Goal: Task Accomplishment & Management: Manage account settings

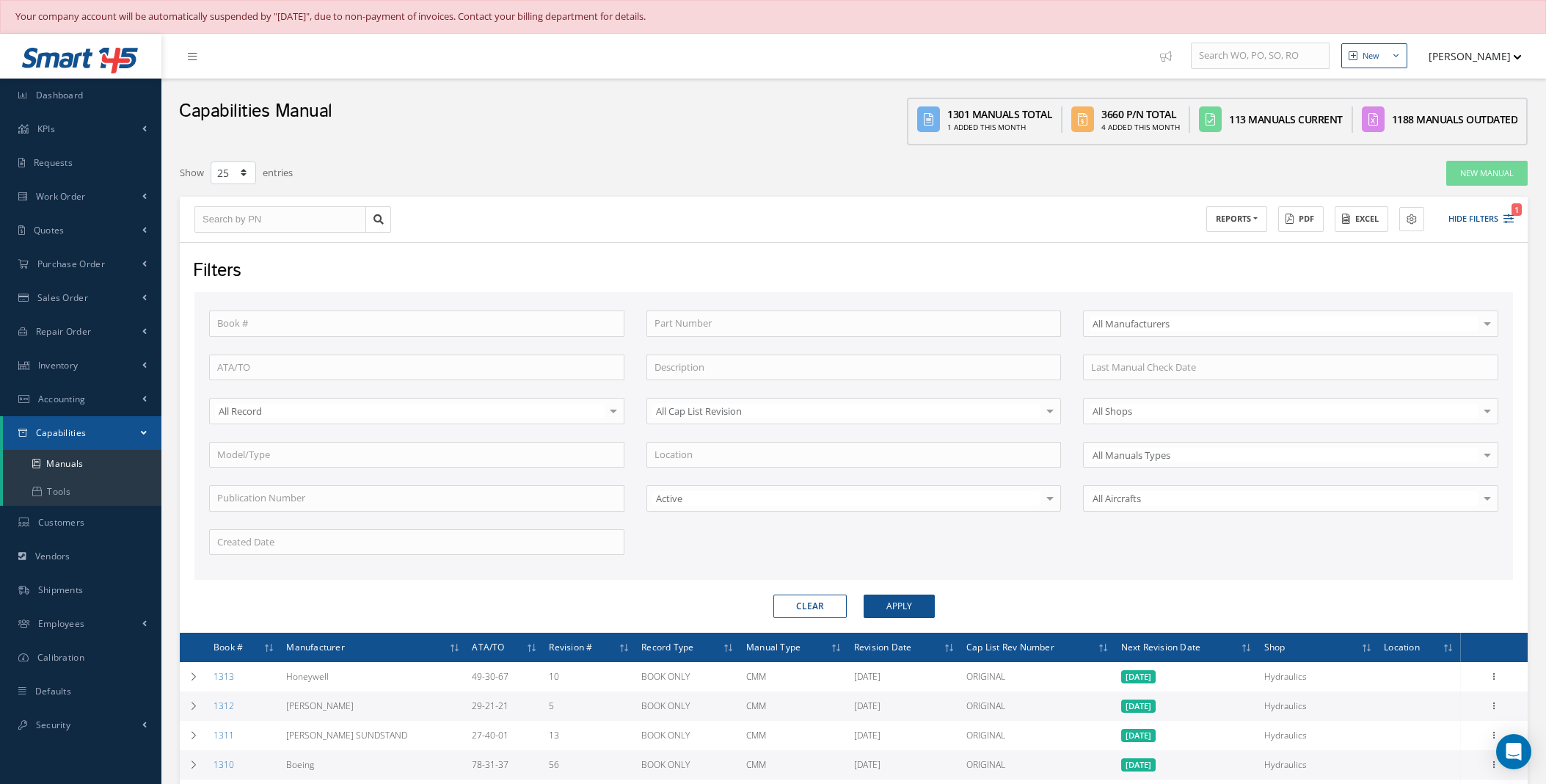
select select "25"
click at [99, 198] on link "Work Order" at bounding box center [81, 196] width 161 height 34
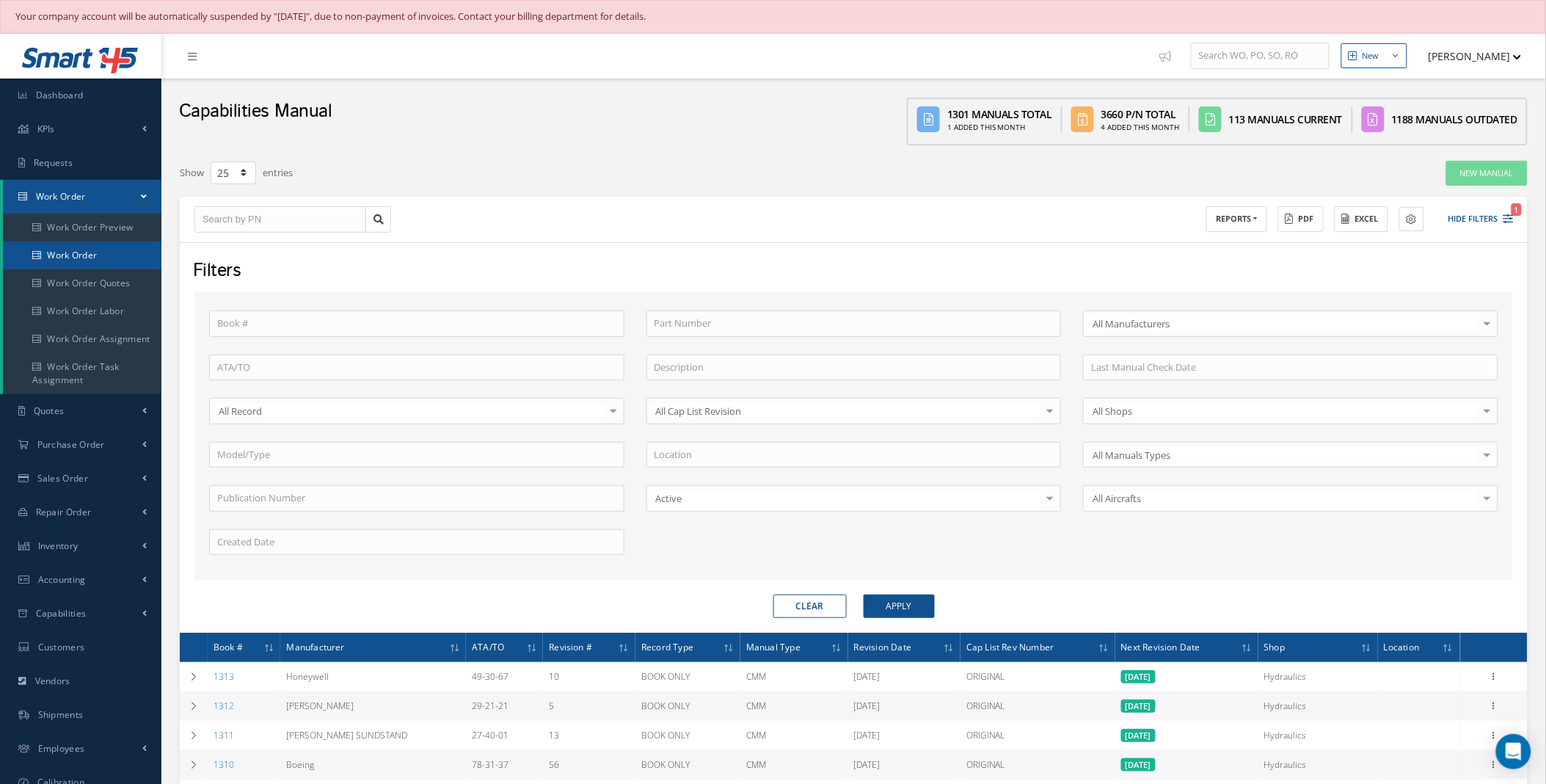
click at [99, 253] on link "Work Order" at bounding box center [82, 256] width 159 height 28
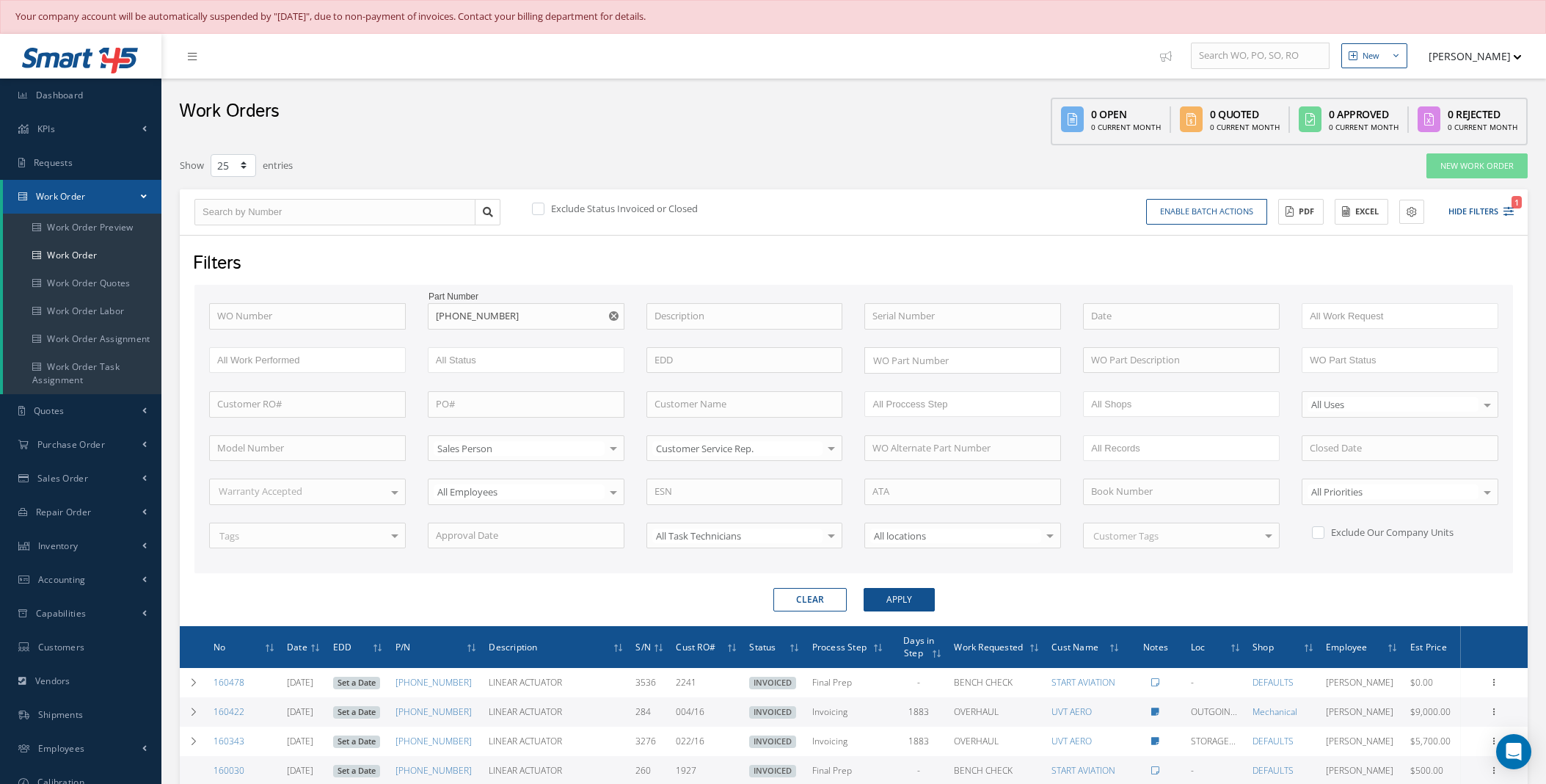
select select "25"
click at [611, 312] on icon "Reset" at bounding box center [614, 316] width 10 height 10
click at [930, 319] on input "text" at bounding box center [962, 316] width 196 height 26
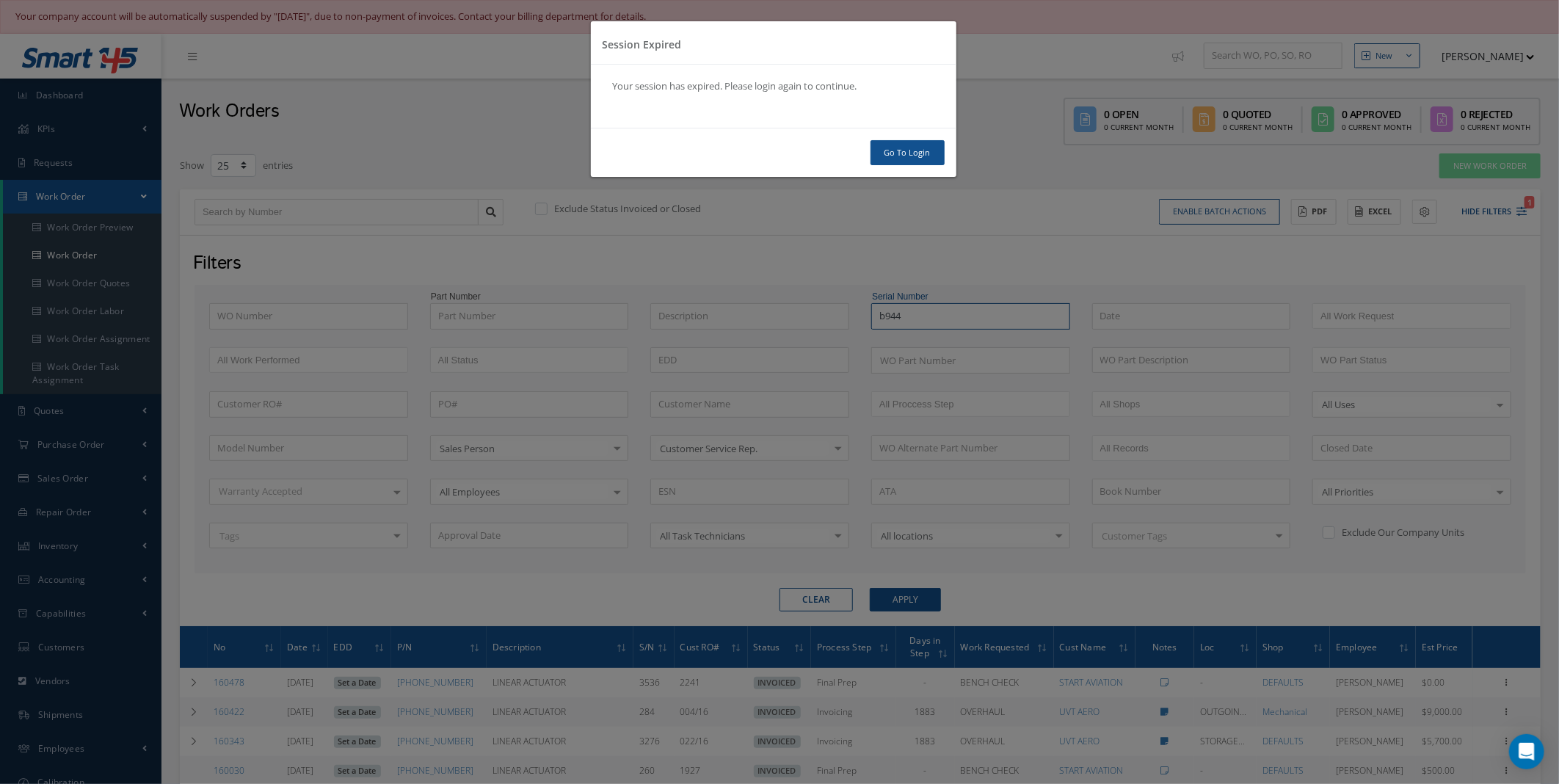
type input "b944"
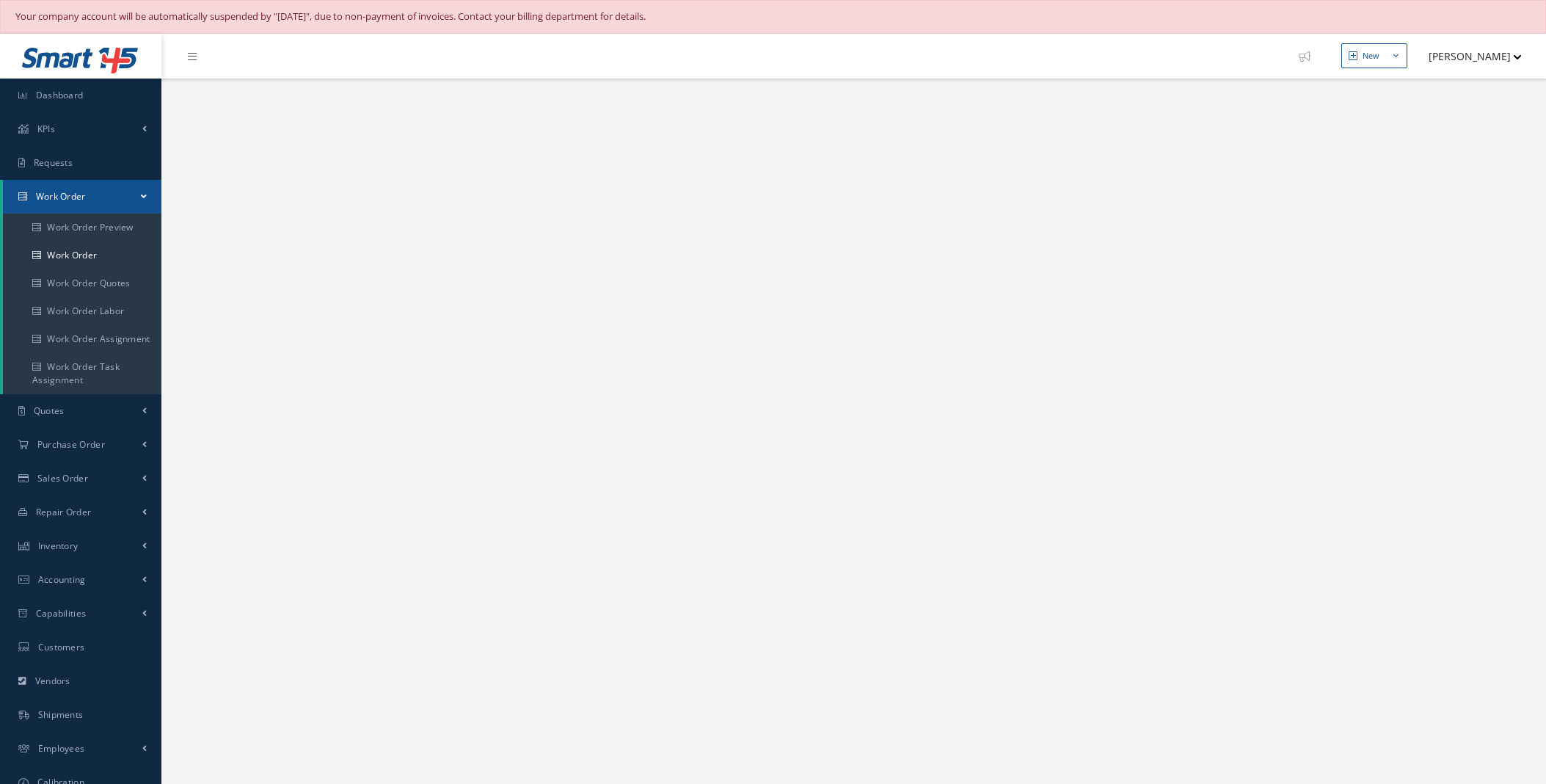
select select "25"
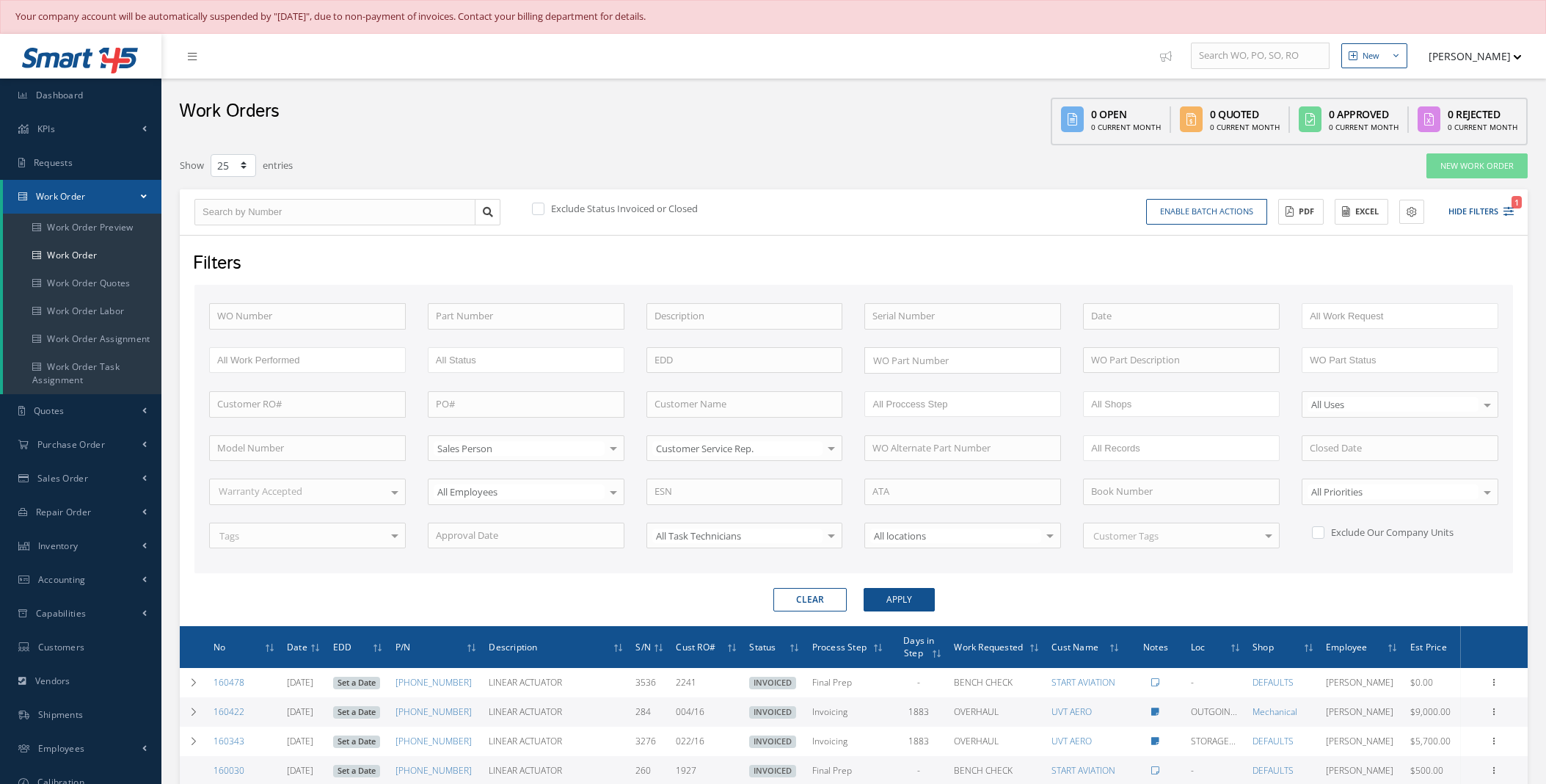
select select "25"
click at [890, 318] on input "text" at bounding box center [962, 316] width 196 height 26
type input "b944"
click at [911, 598] on button "Apply" at bounding box center [899, 599] width 72 height 24
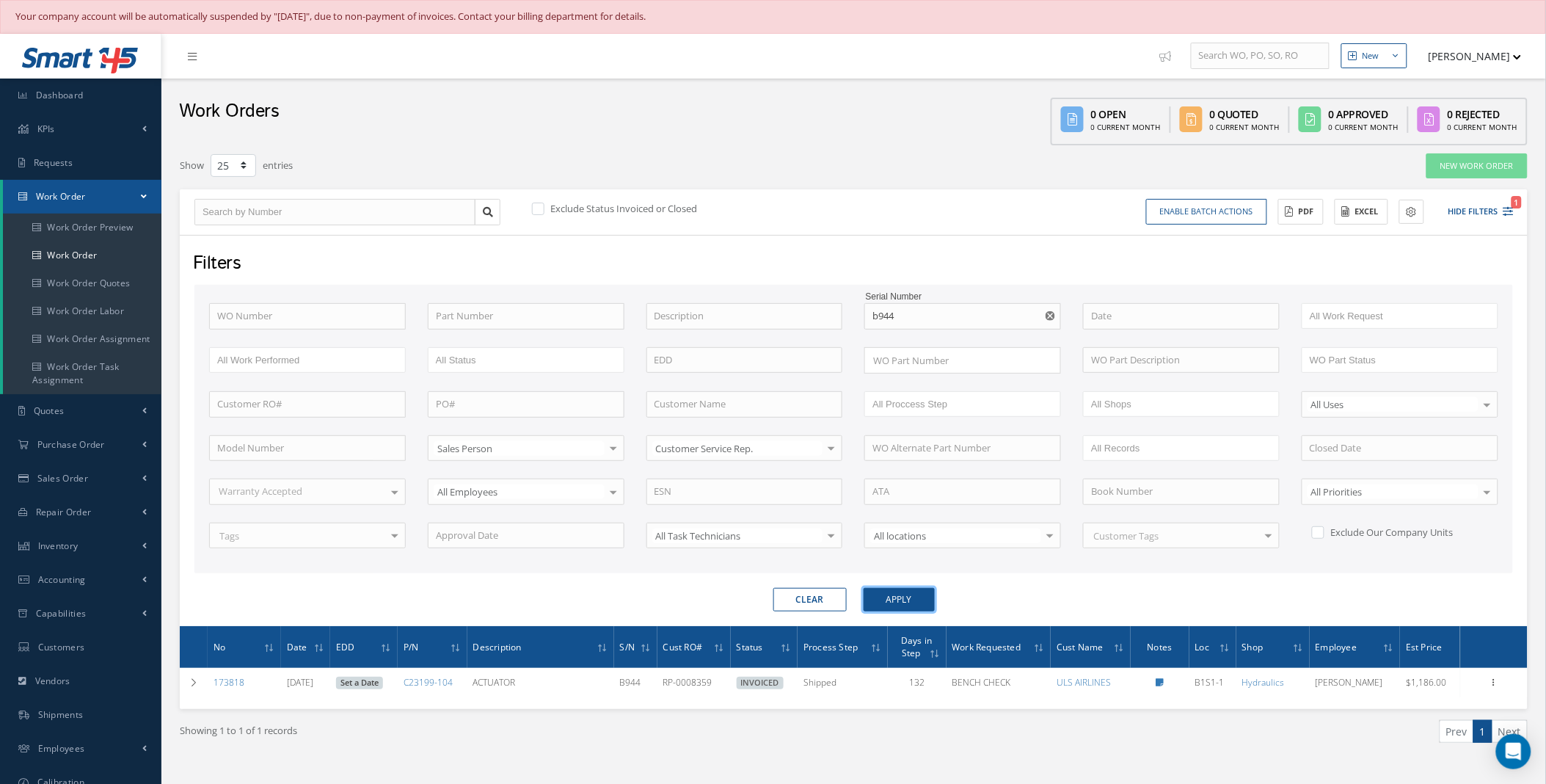
scroll to position [81, 0]
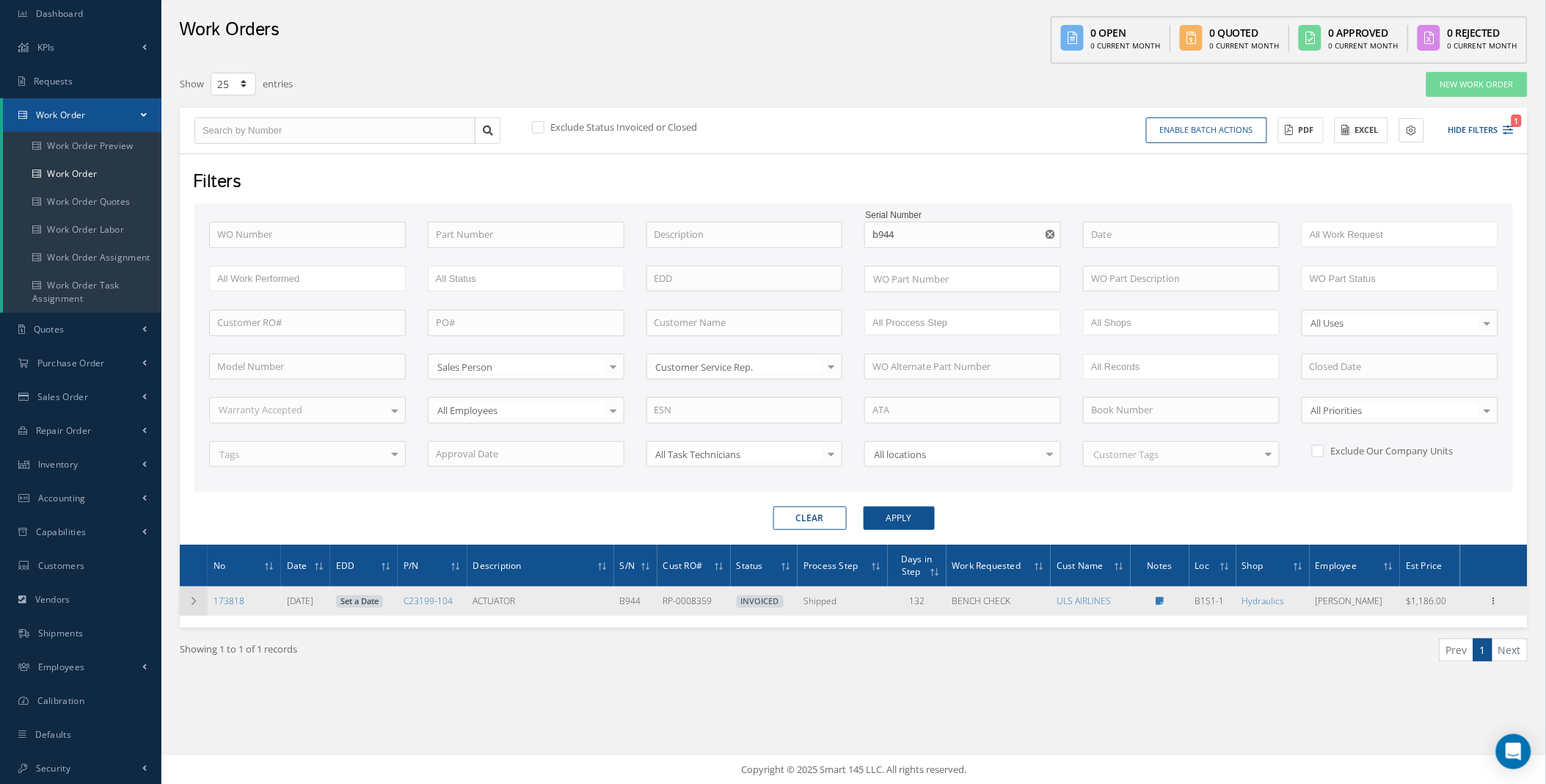
click at [202, 597] on td at bounding box center [194, 601] width 28 height 30
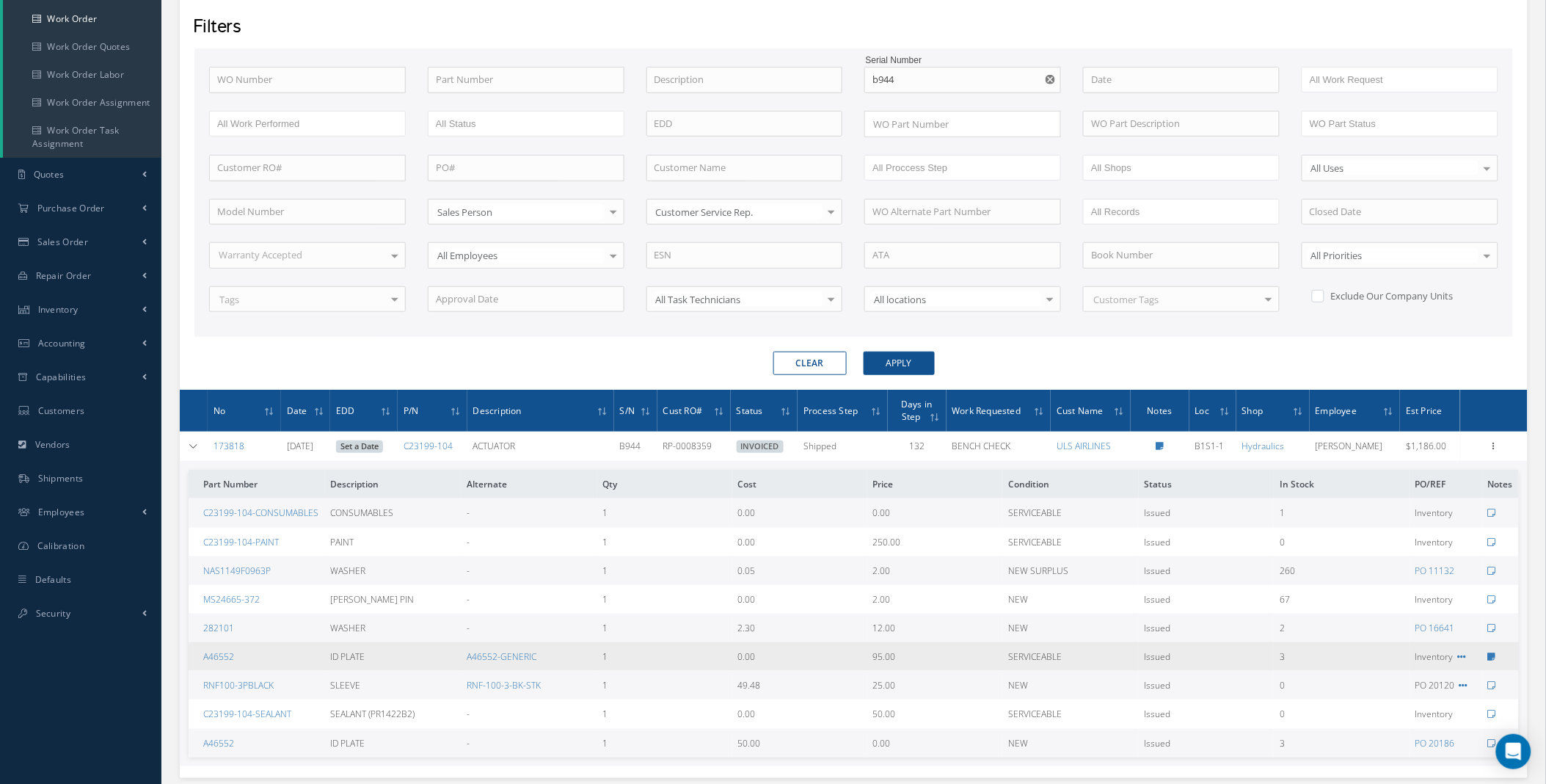
scroll to position [332, 0]
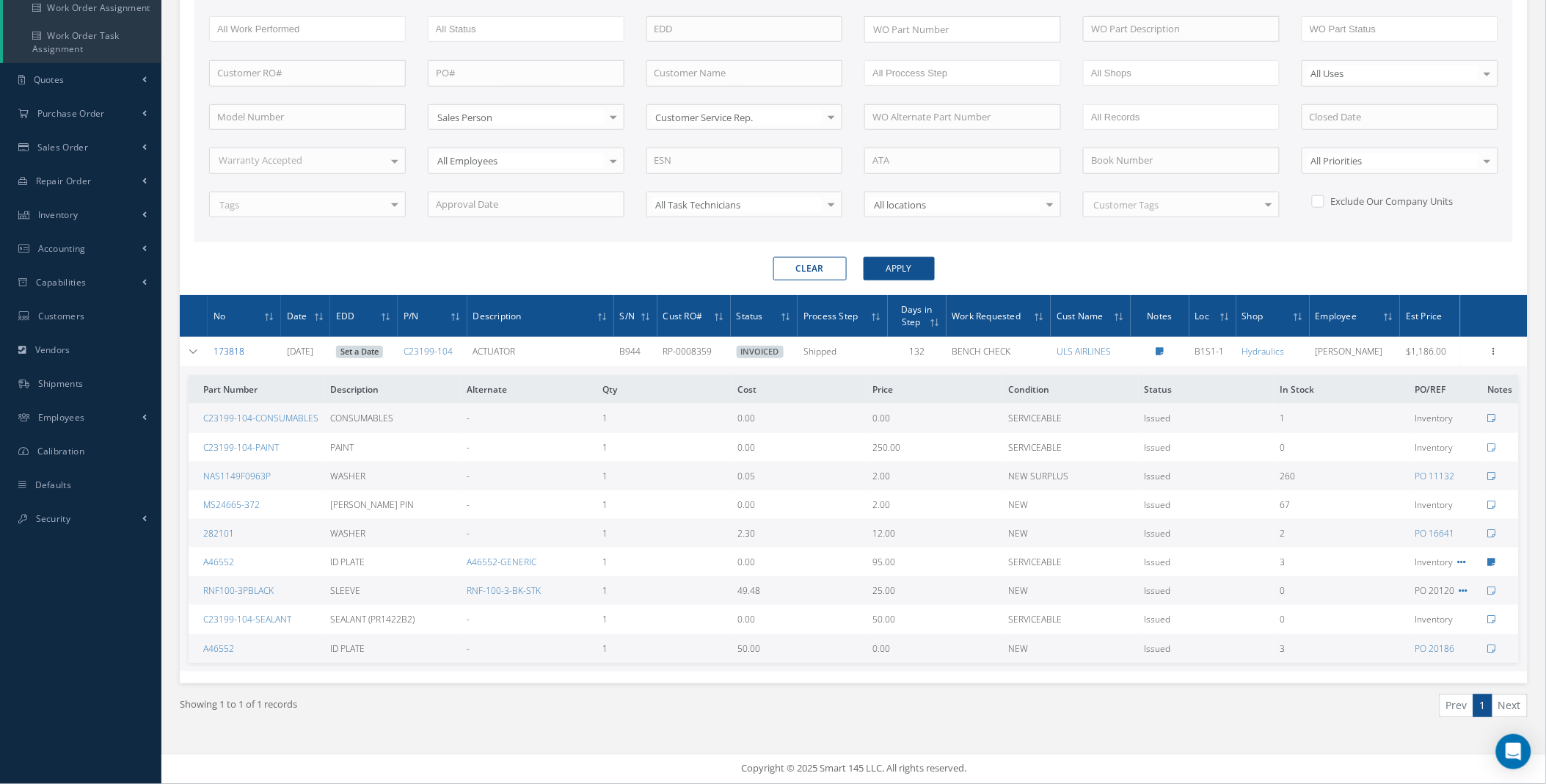
click at [232, 349] on link "173818" at bounding box center [229, 351] width 31 height 12
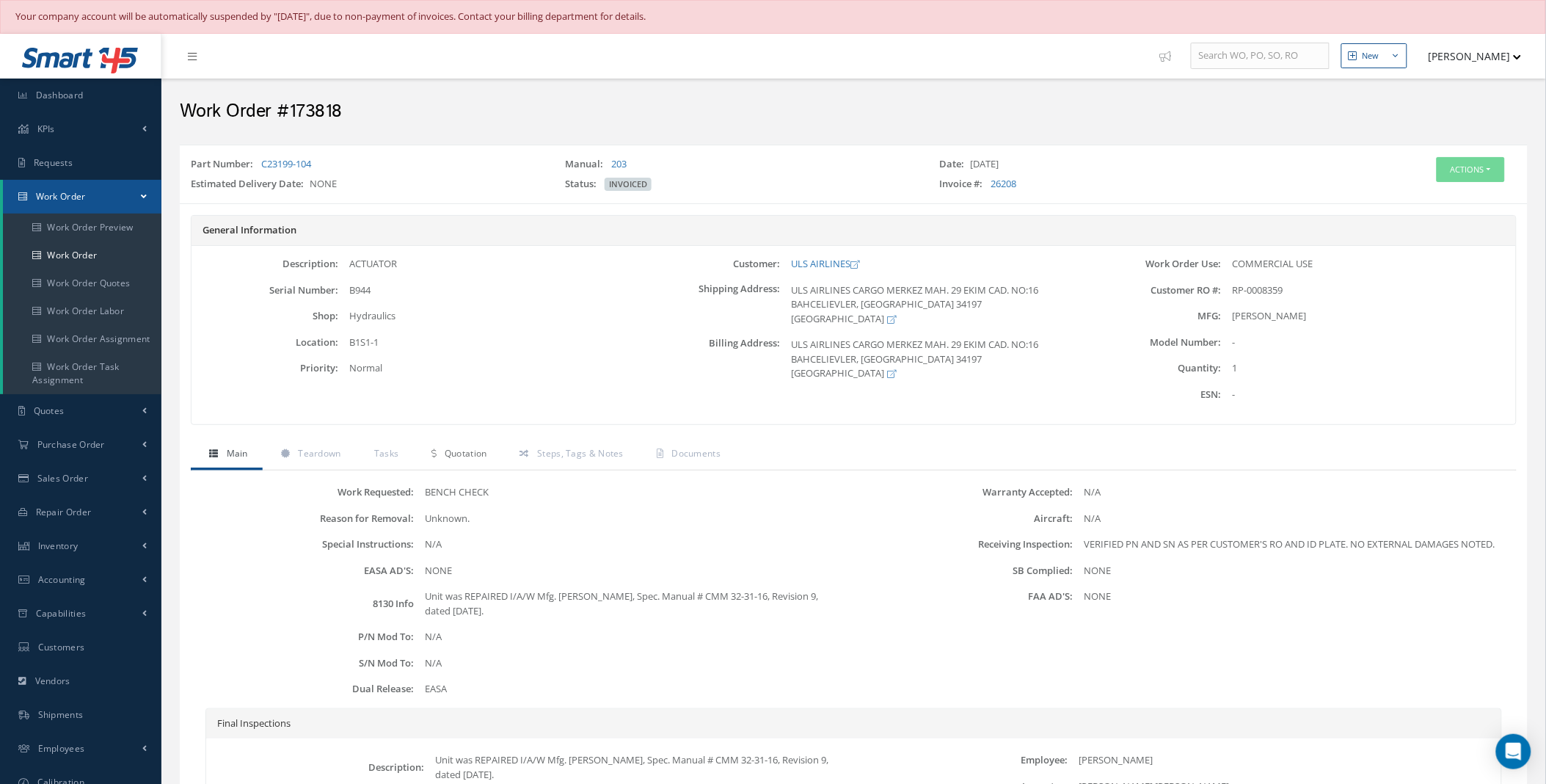
click at [457, 456] on span "Quotation" at bounding box center [466, 453] width 43 height 12
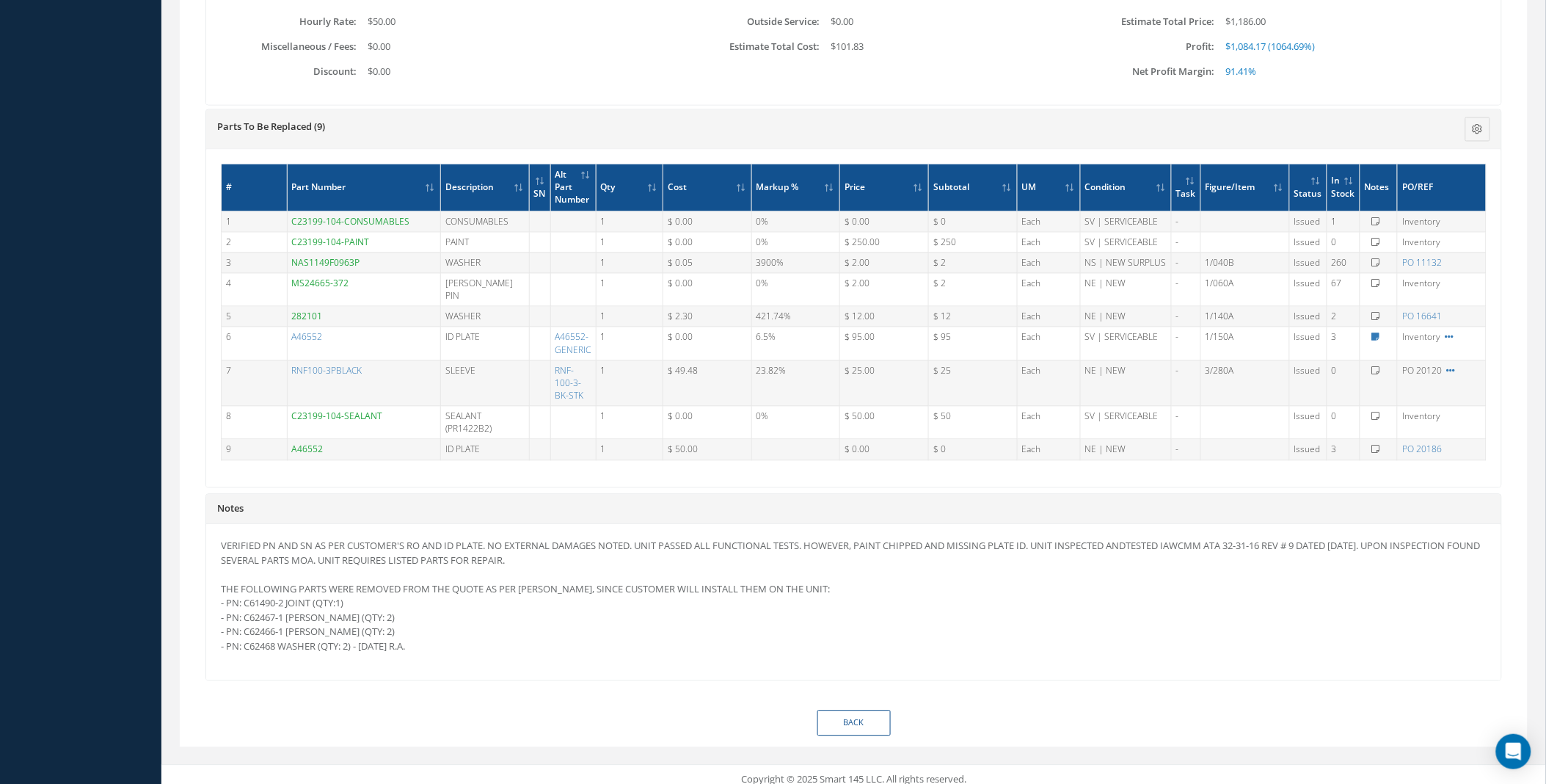
scroll to position [390, 0]
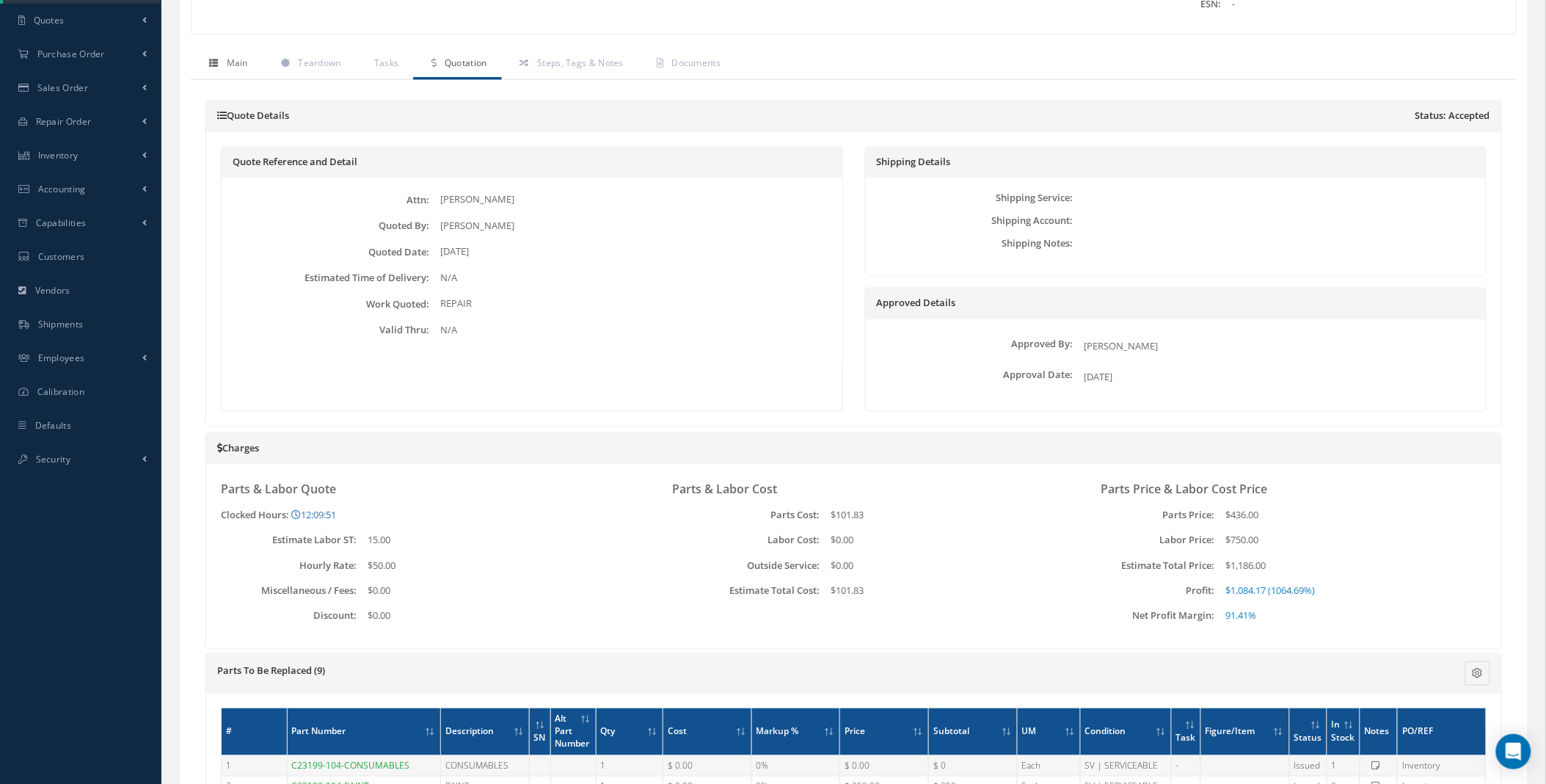
click at [237, 72] on link "Main" at bounding box center [227, 65] width 72 height 31
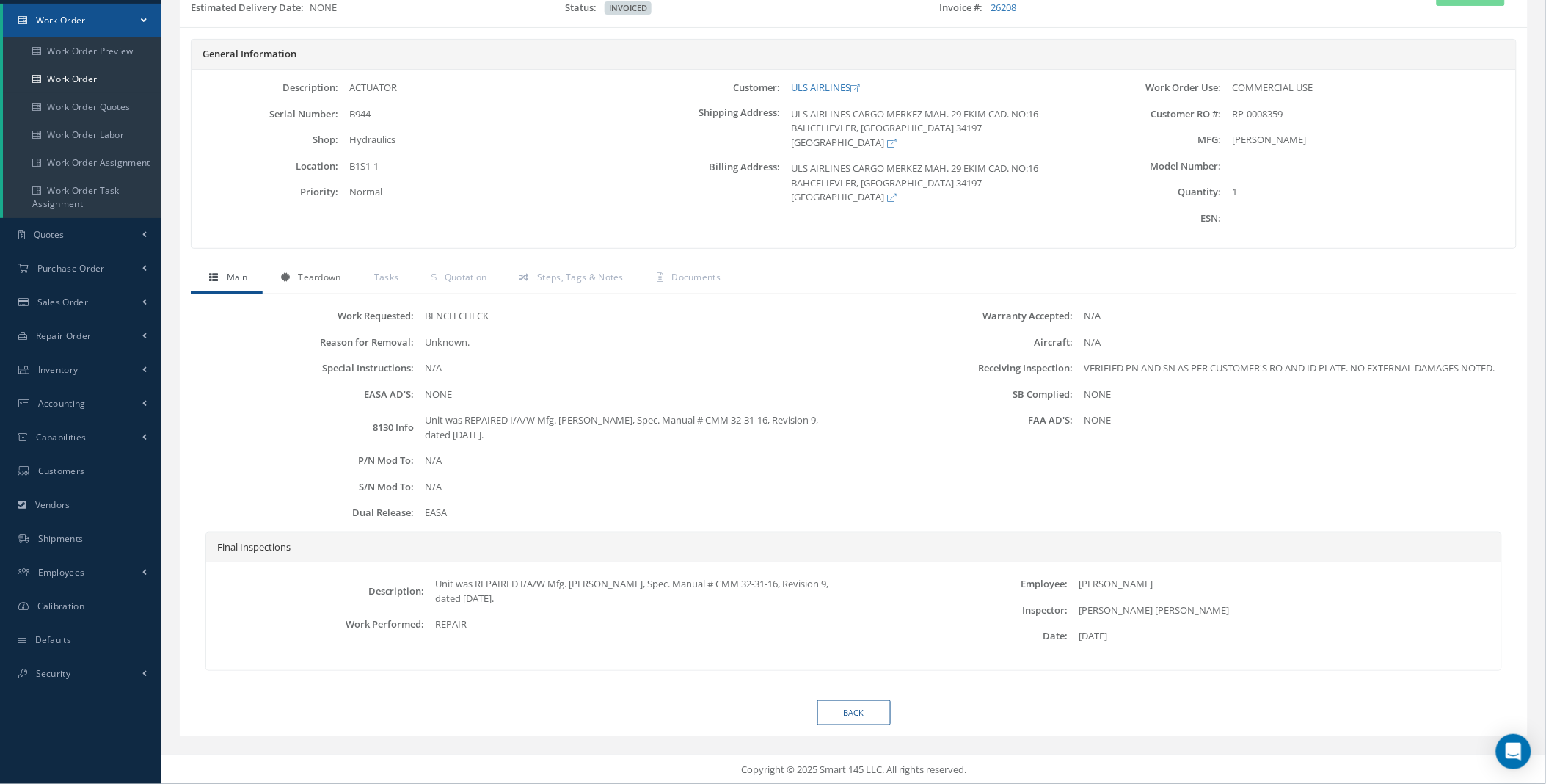
click at [318, 275] on span "Teardown" at bounding box center [320, 276] width 43 height 12
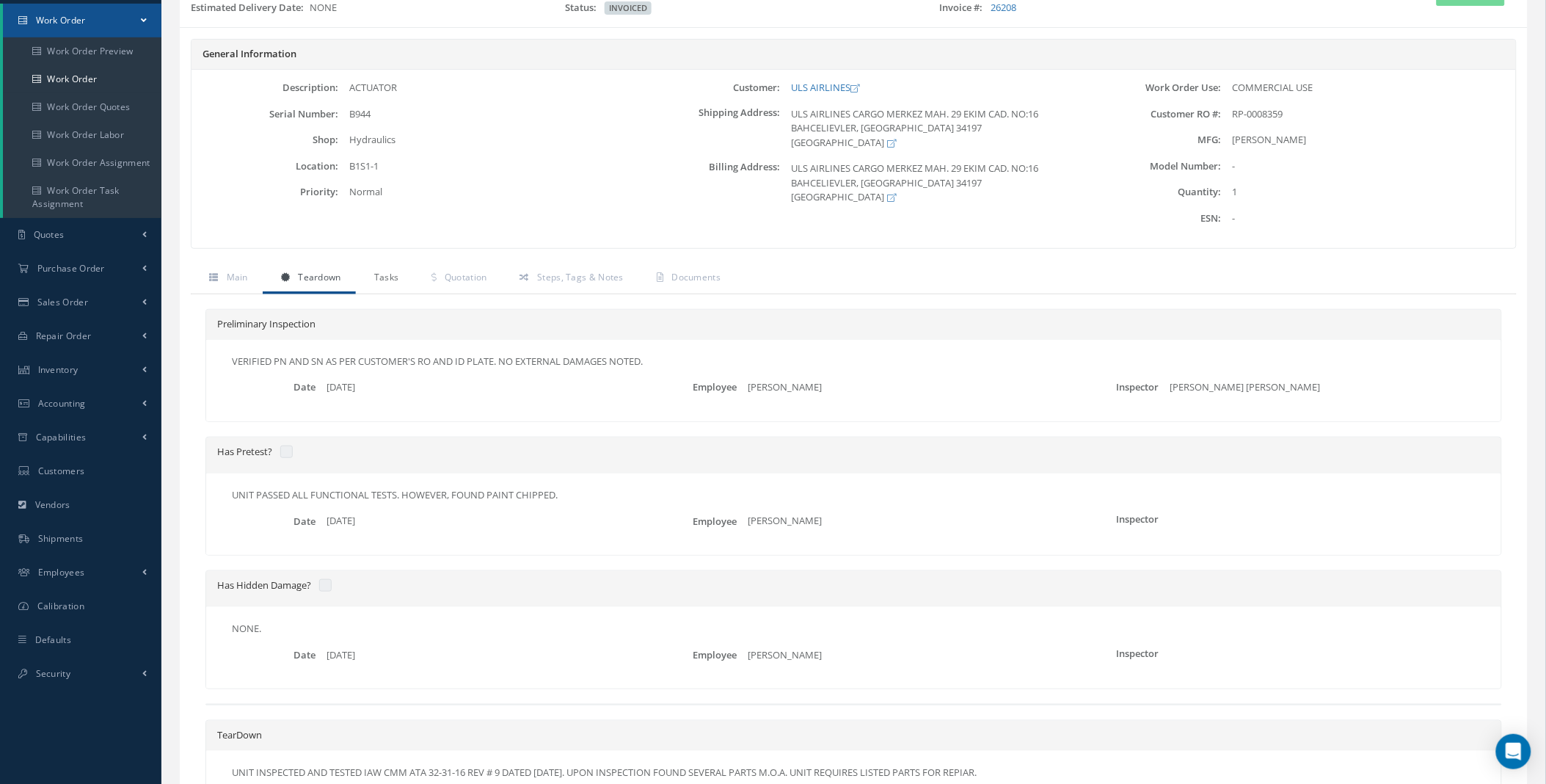
click at [398, 283] on span "Tasks" at bounding box center [386, 276] width 25 height 12
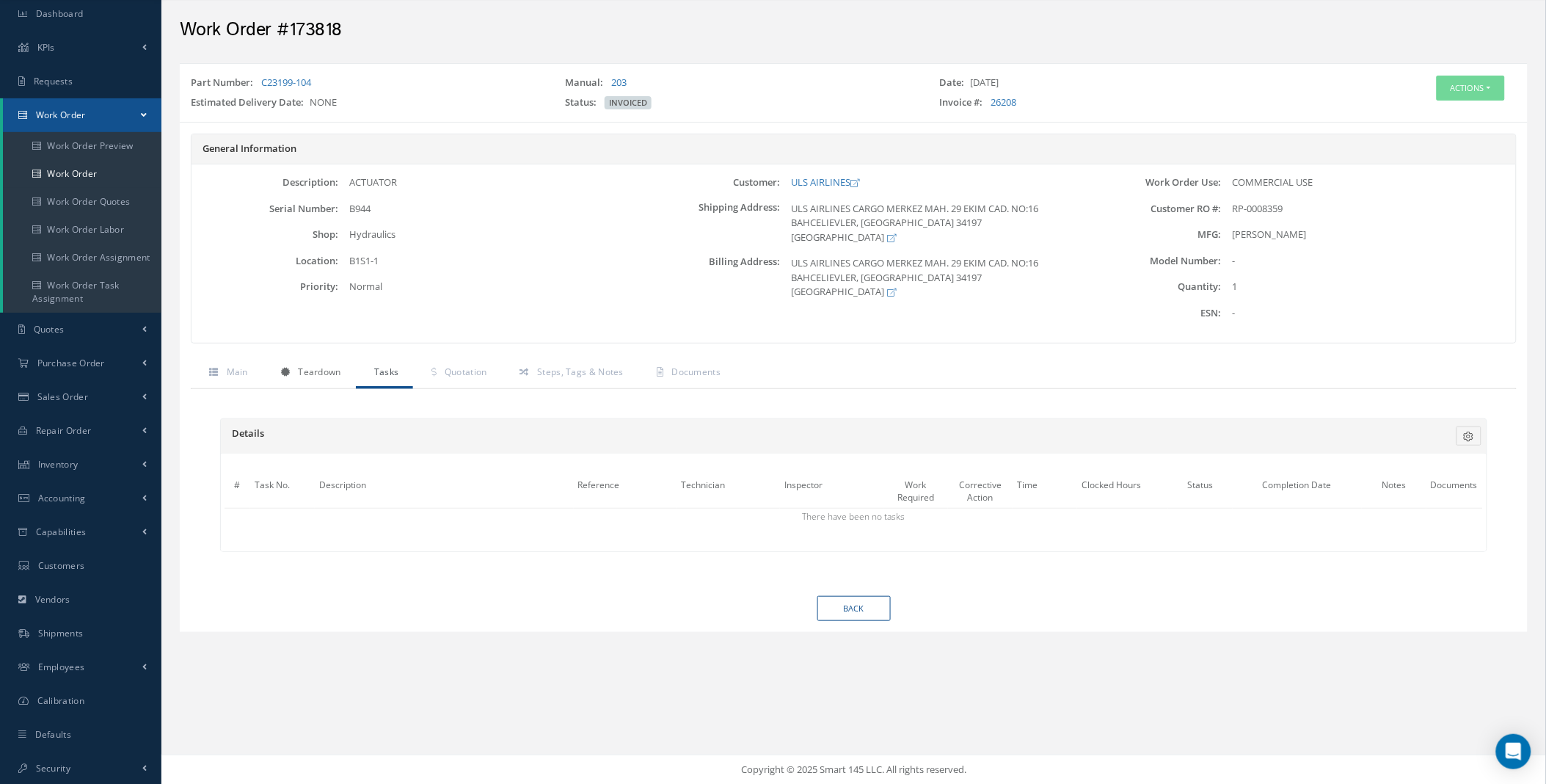
click at [321, 376] on span "Teardown" at bounding box center [320, 371] width 43 height 12
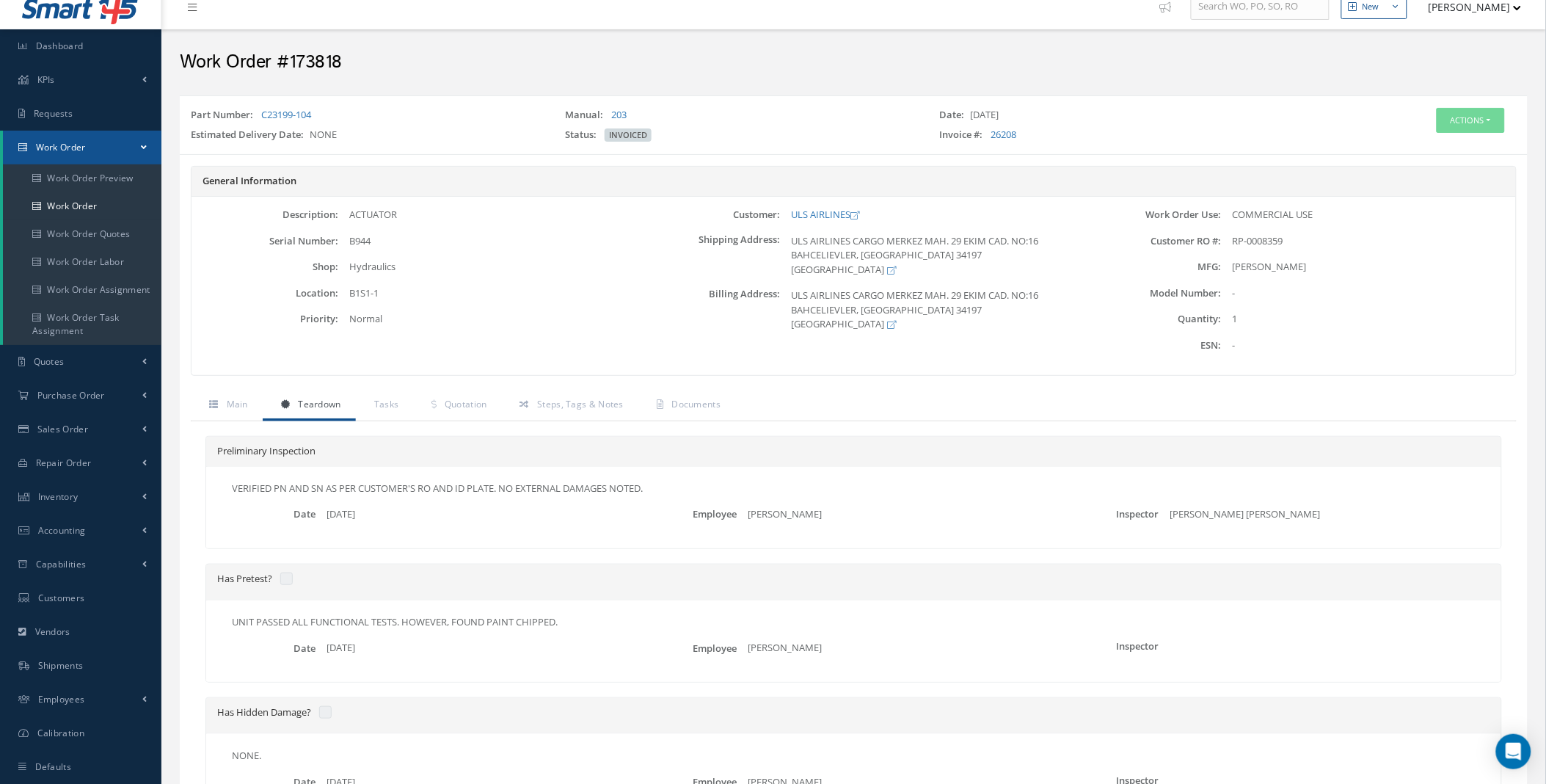
scroll to position [0, 0]
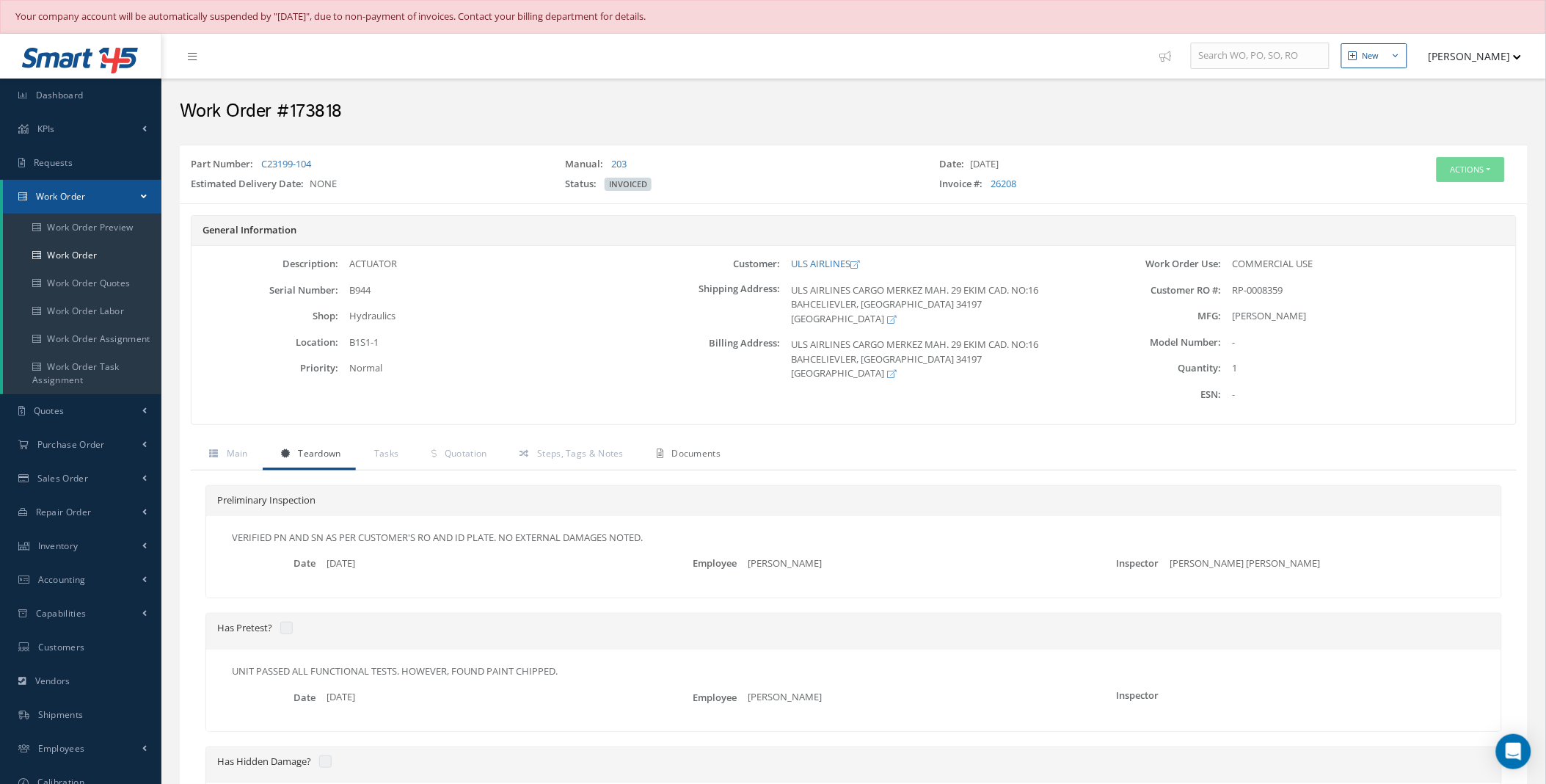
click at [695, 456] on span "Documents" at bounding box center [697, 453] width 49 height 12
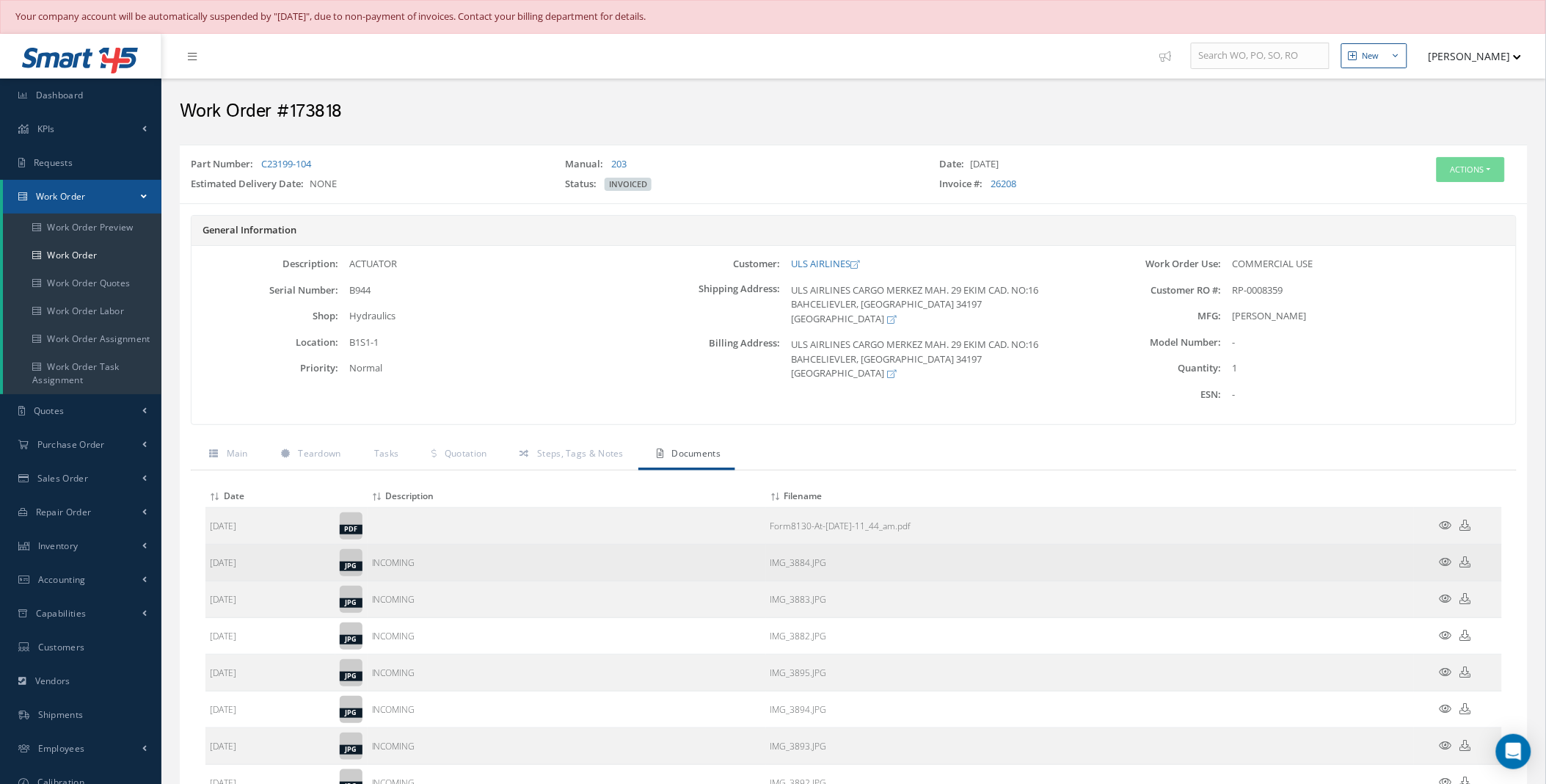
click at [1450, 561] on icon at bounding box center [1446, 561] width 12 height 11
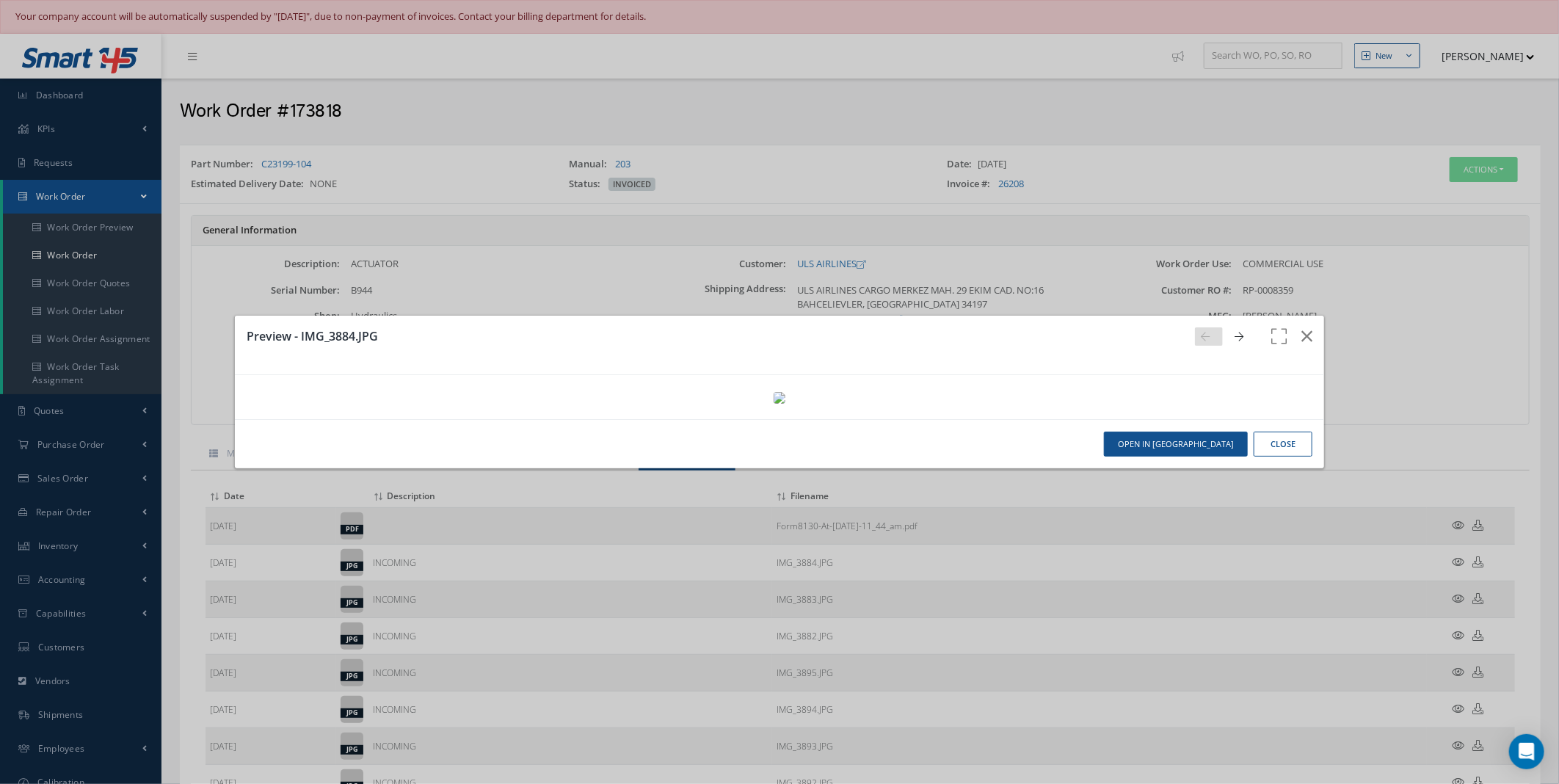
click at [1234, 332] on icon at bounding box center [1238, 337] width 9 height 11
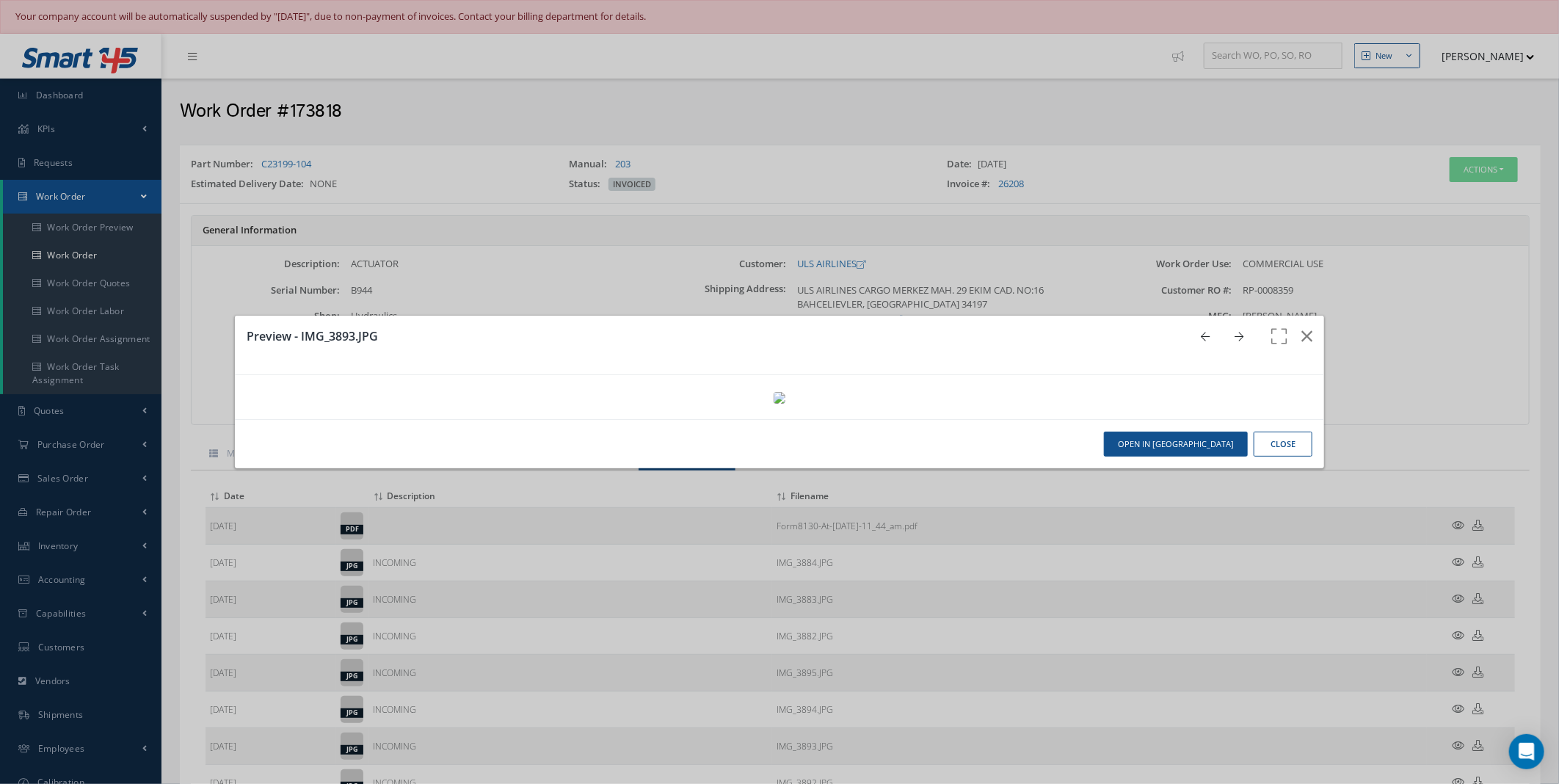
click at [1234, 332] on icon at bounding box center [1238, 337] width 9 height 11
click at [1301, 327] on icon "button" at bounding box center [1306, 335] width 11 height 17
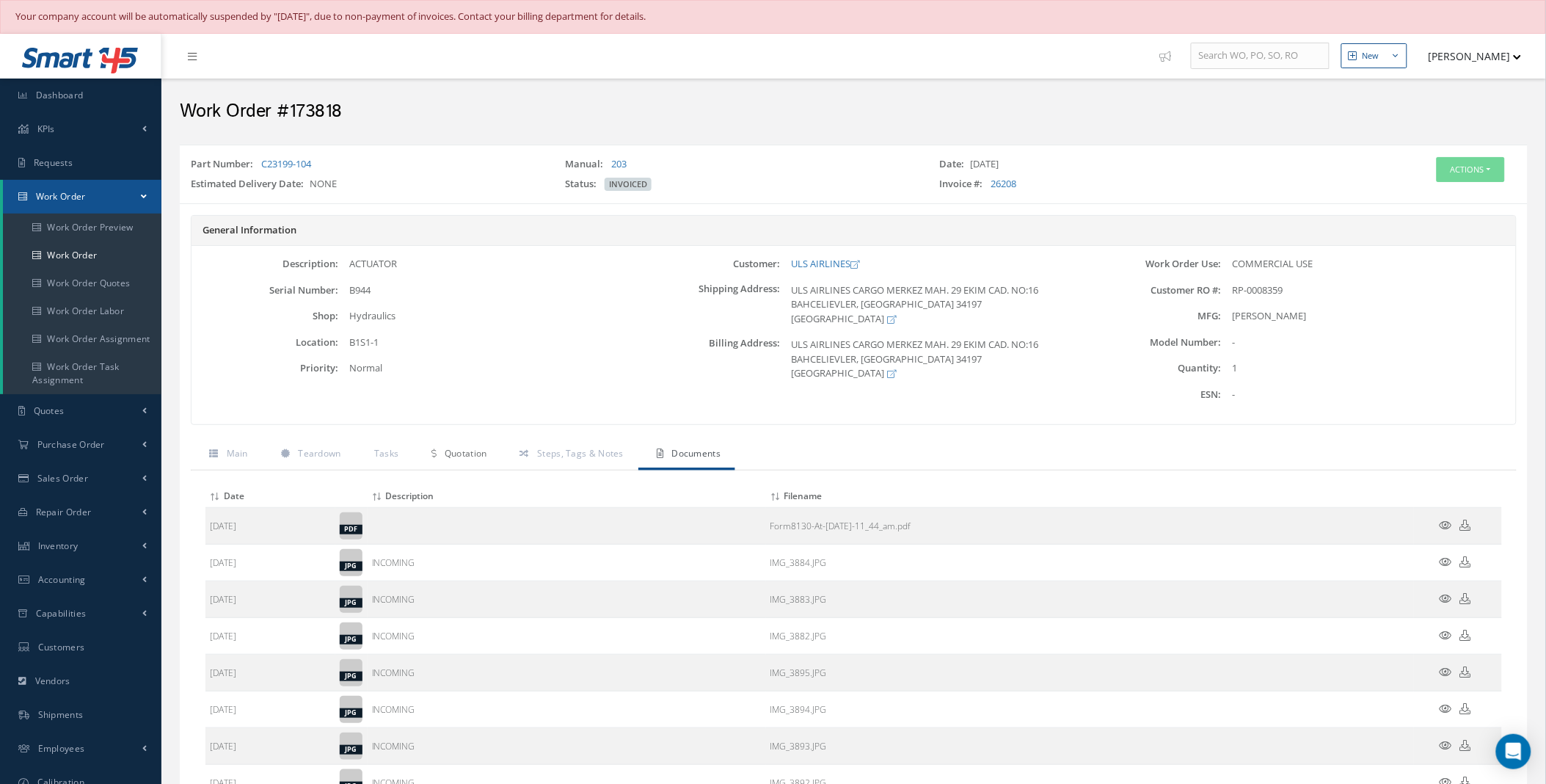
click at [468, 454] on span "Quotation" at bounding box center [466, 453] width 43 height 12
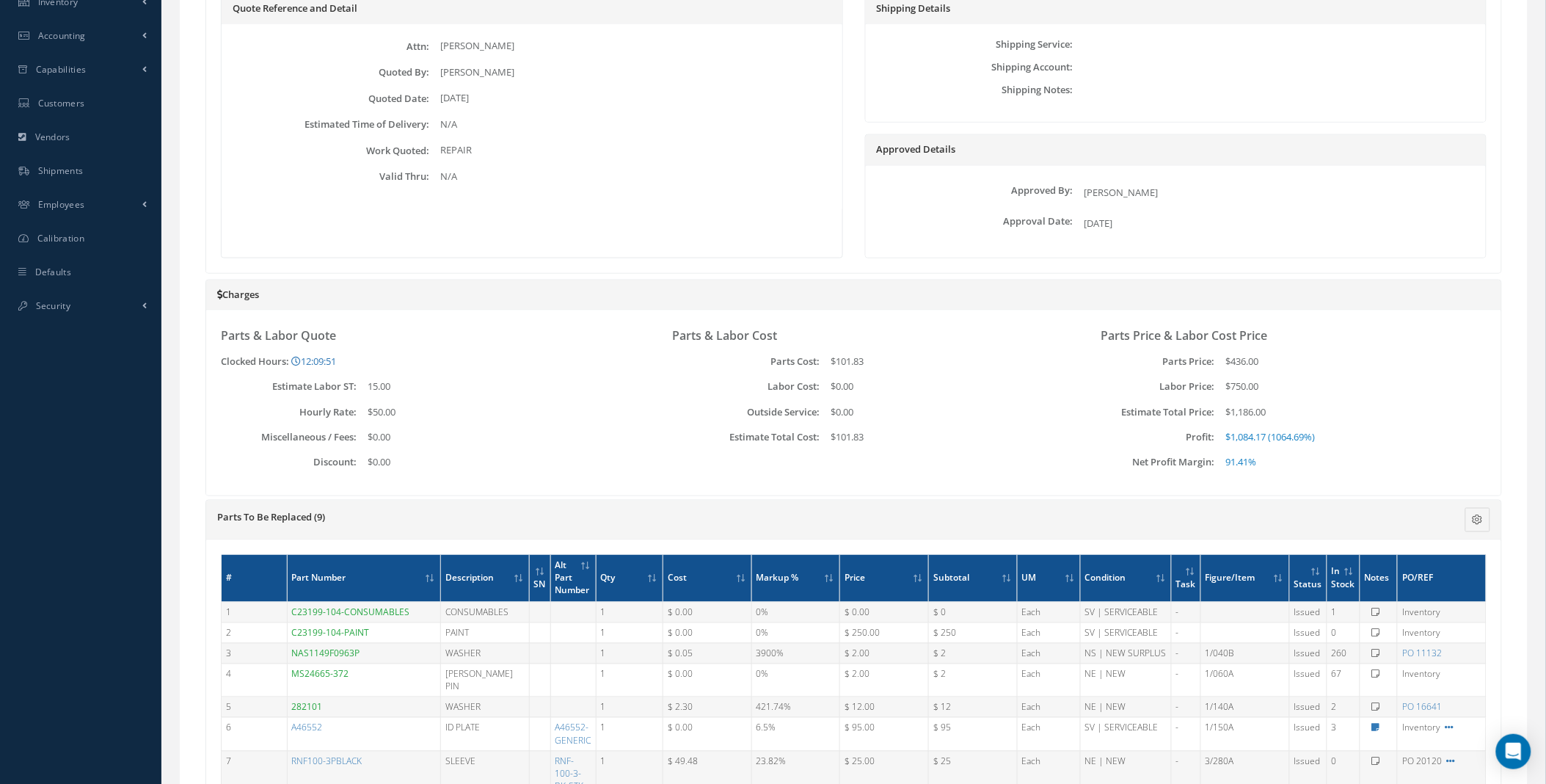
scroll to position [934, 0]
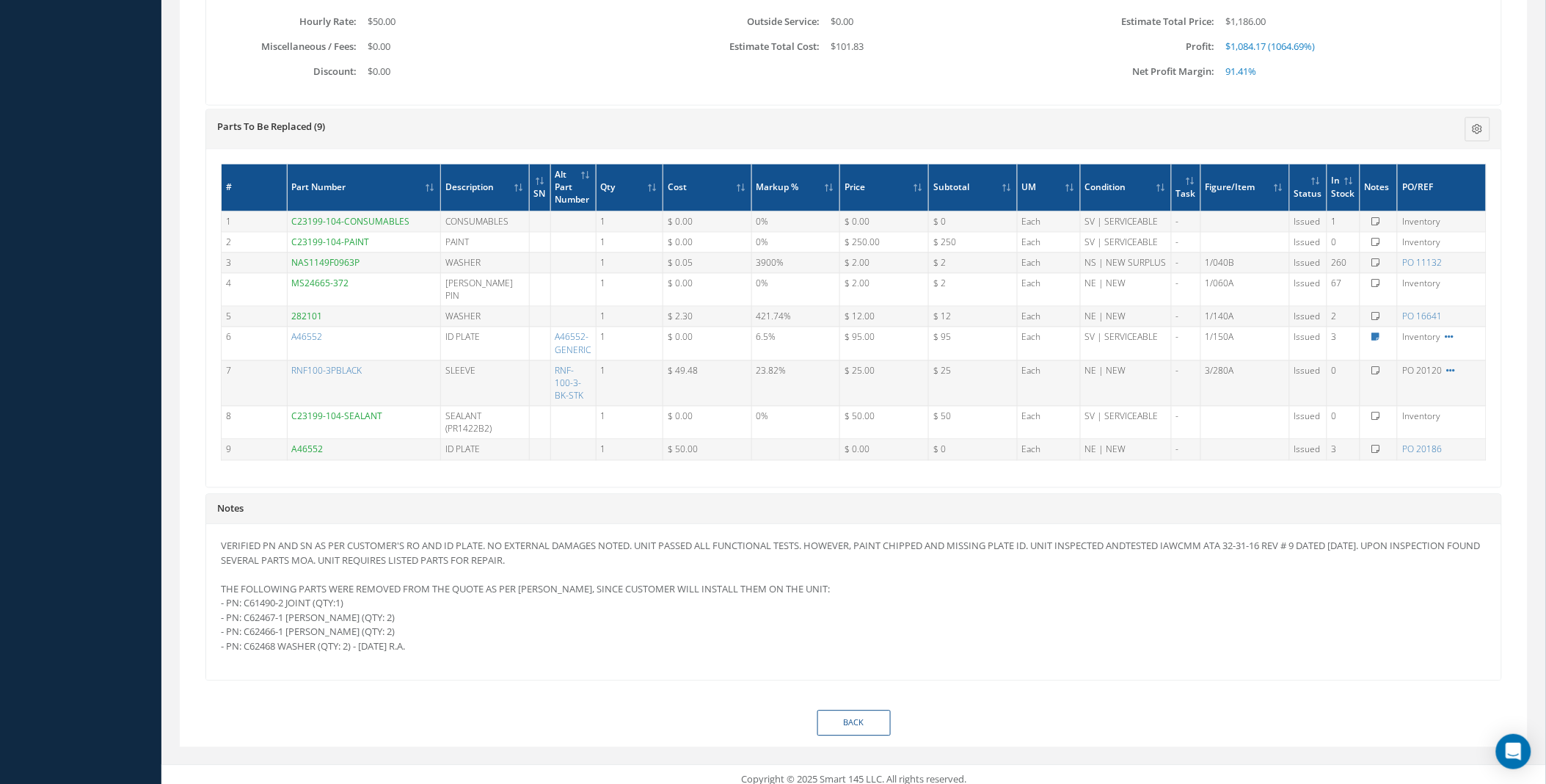
click at [367, 633] on p "VERIFIED PN AND SN AS PER CUSTOMER'S RO AND ID PLATE. NO EXTERNAL DAMAGES NOTED…" at bounding box center [854, 596] width 1266 height 114
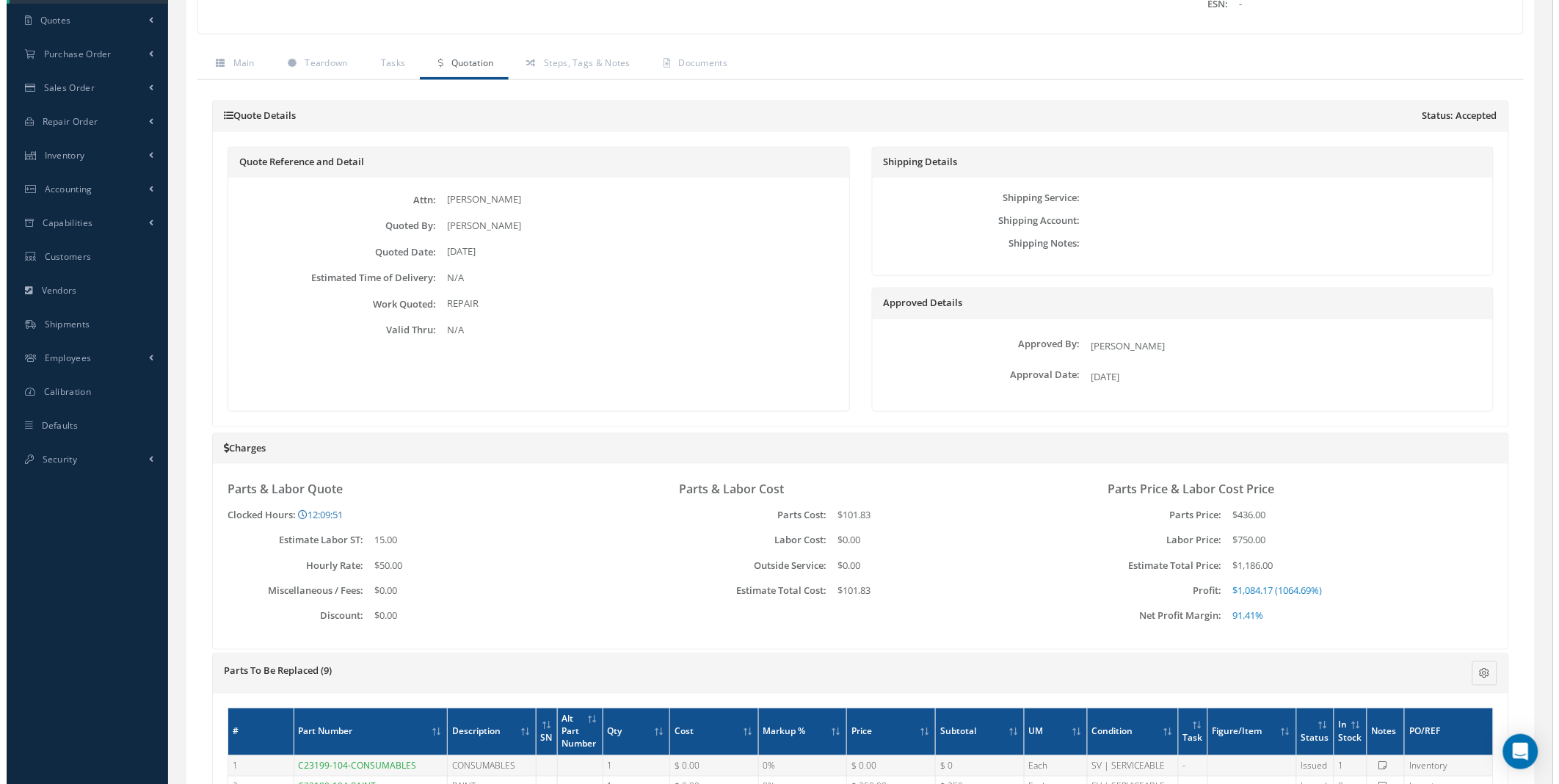
scroll to position [0, 0]
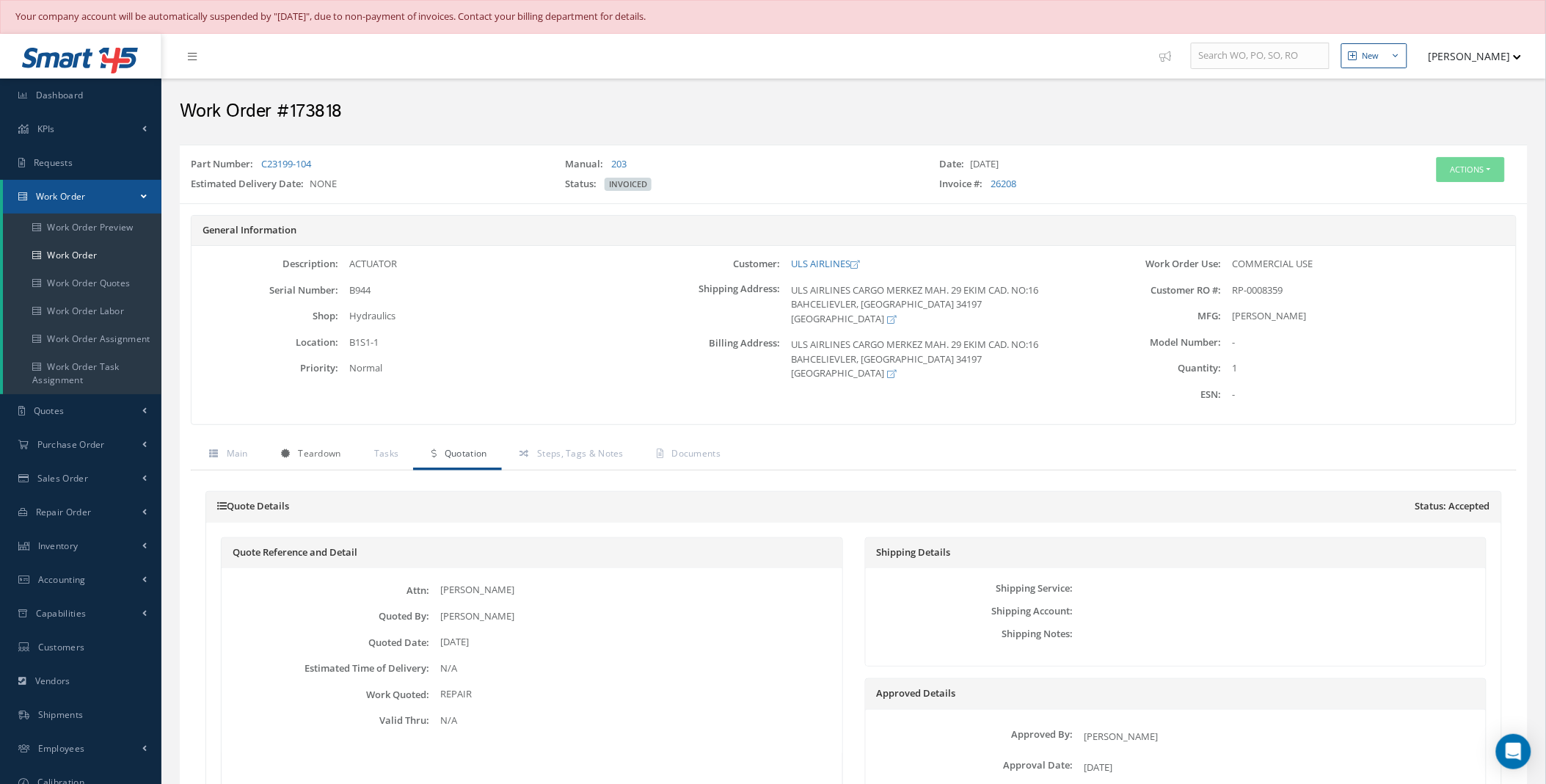
click at [316, 457] on span "Teardown" at bounding box center [320, 453] width 43 height 12
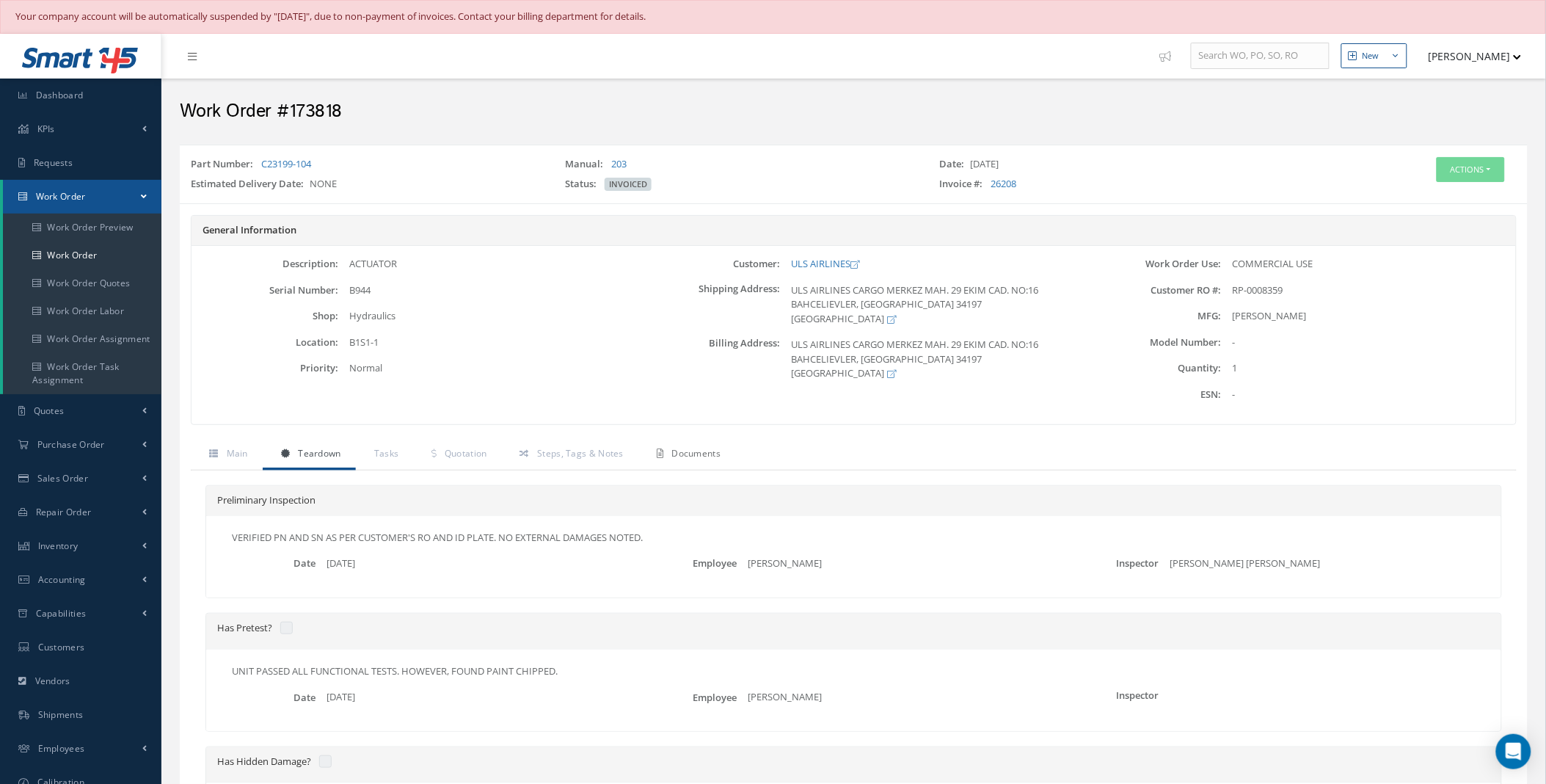
click at [702, 455] on span "Documents" at bounding box center [697, 453] width 49 height 12
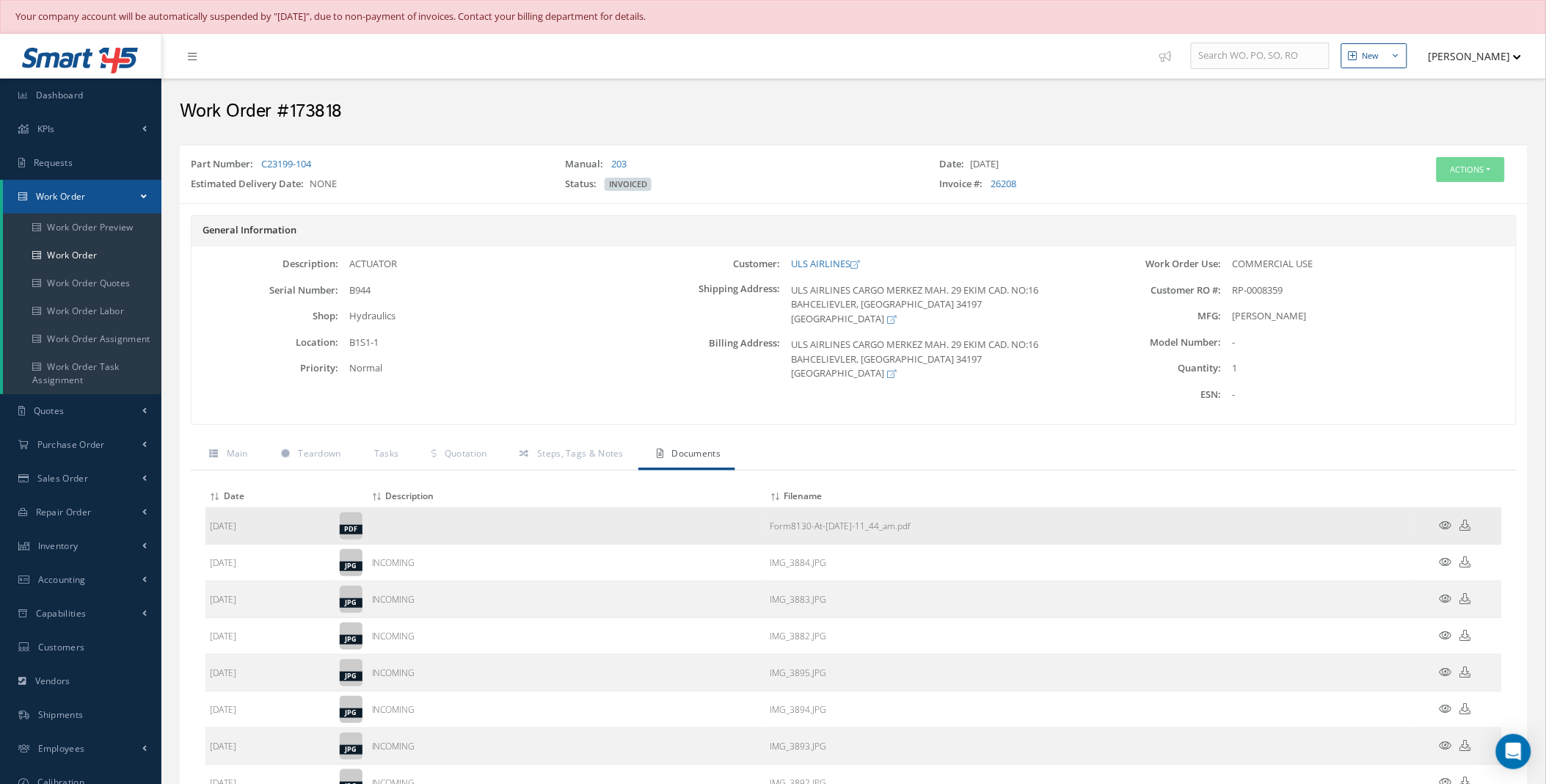
click at [1447, 524] on icon at bounding box center [1446, 524] width 12 height 11
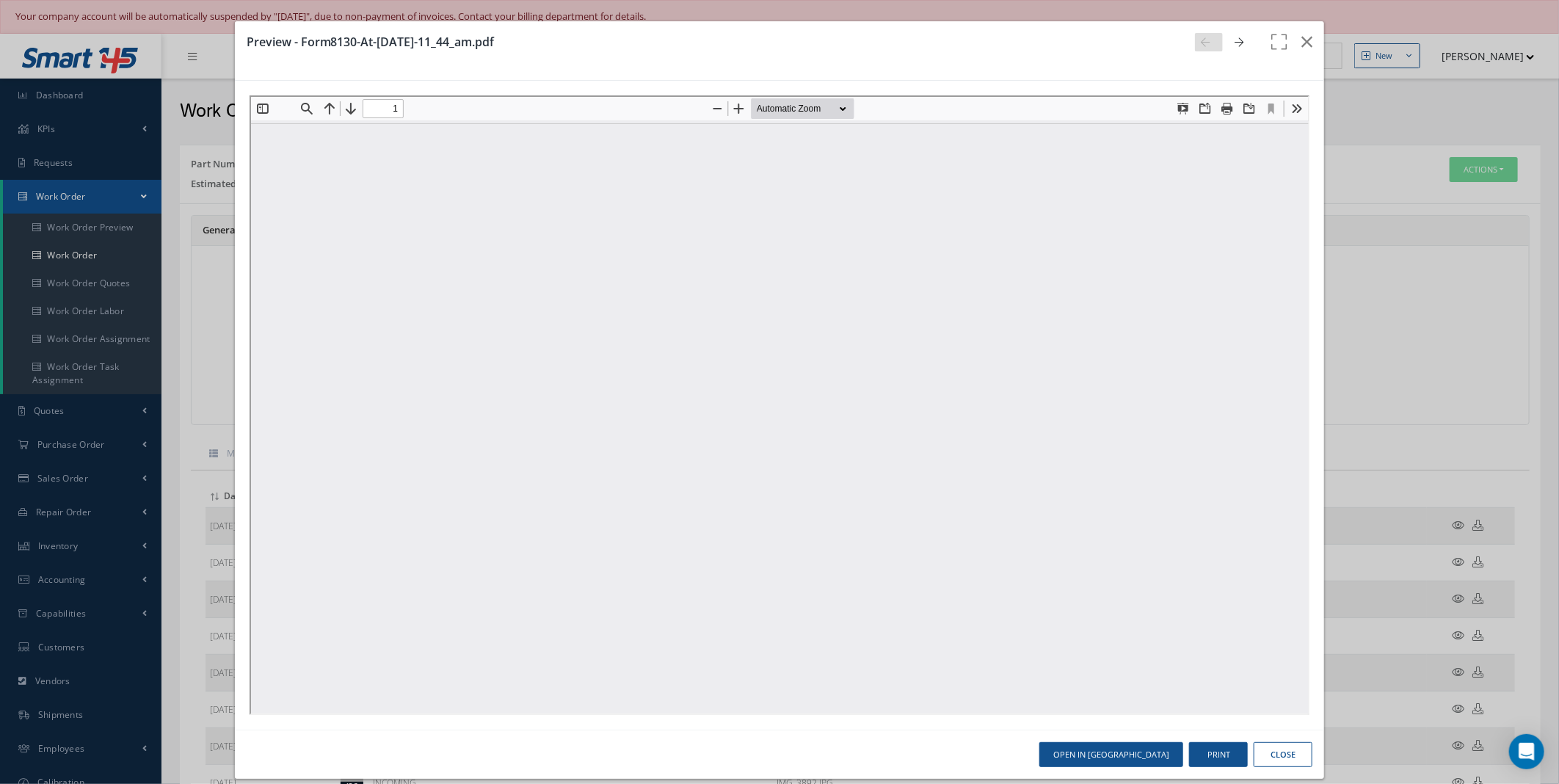
type input "0"
type input "1"
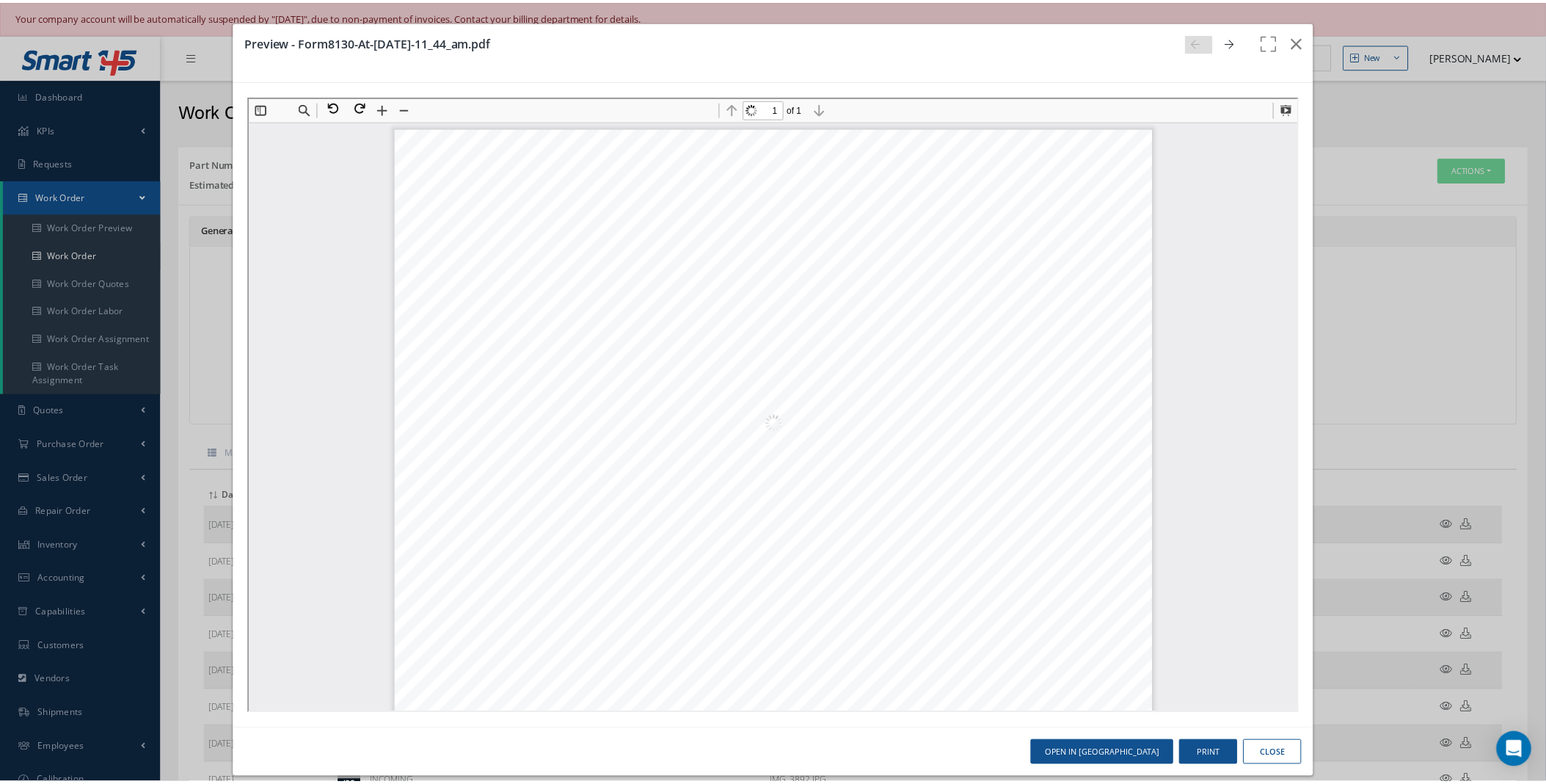
scroll to position [7, 0]
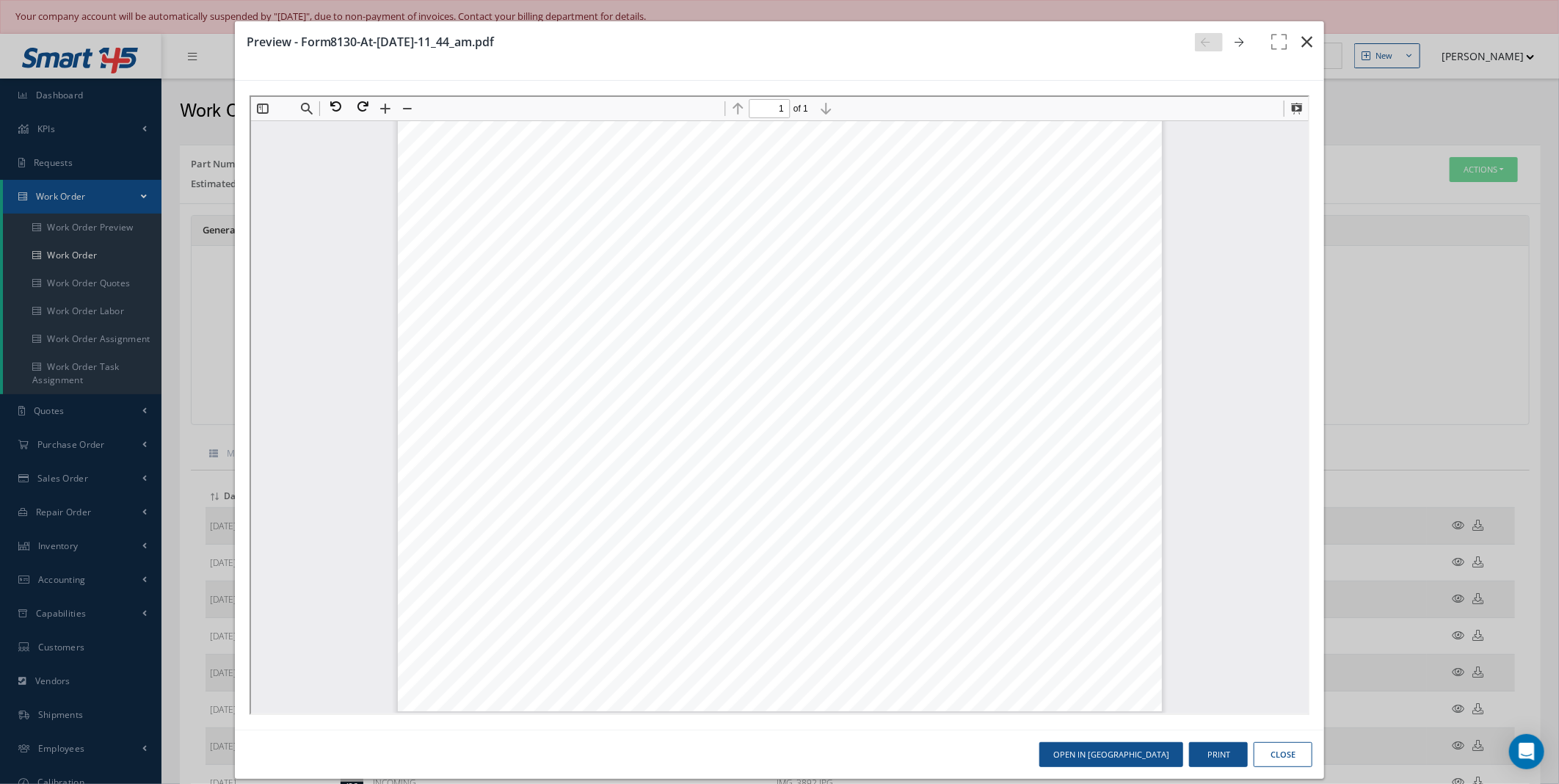
click at [1301, 37] on icon "button" at bounding box center [1306, 41] width 11 height 17
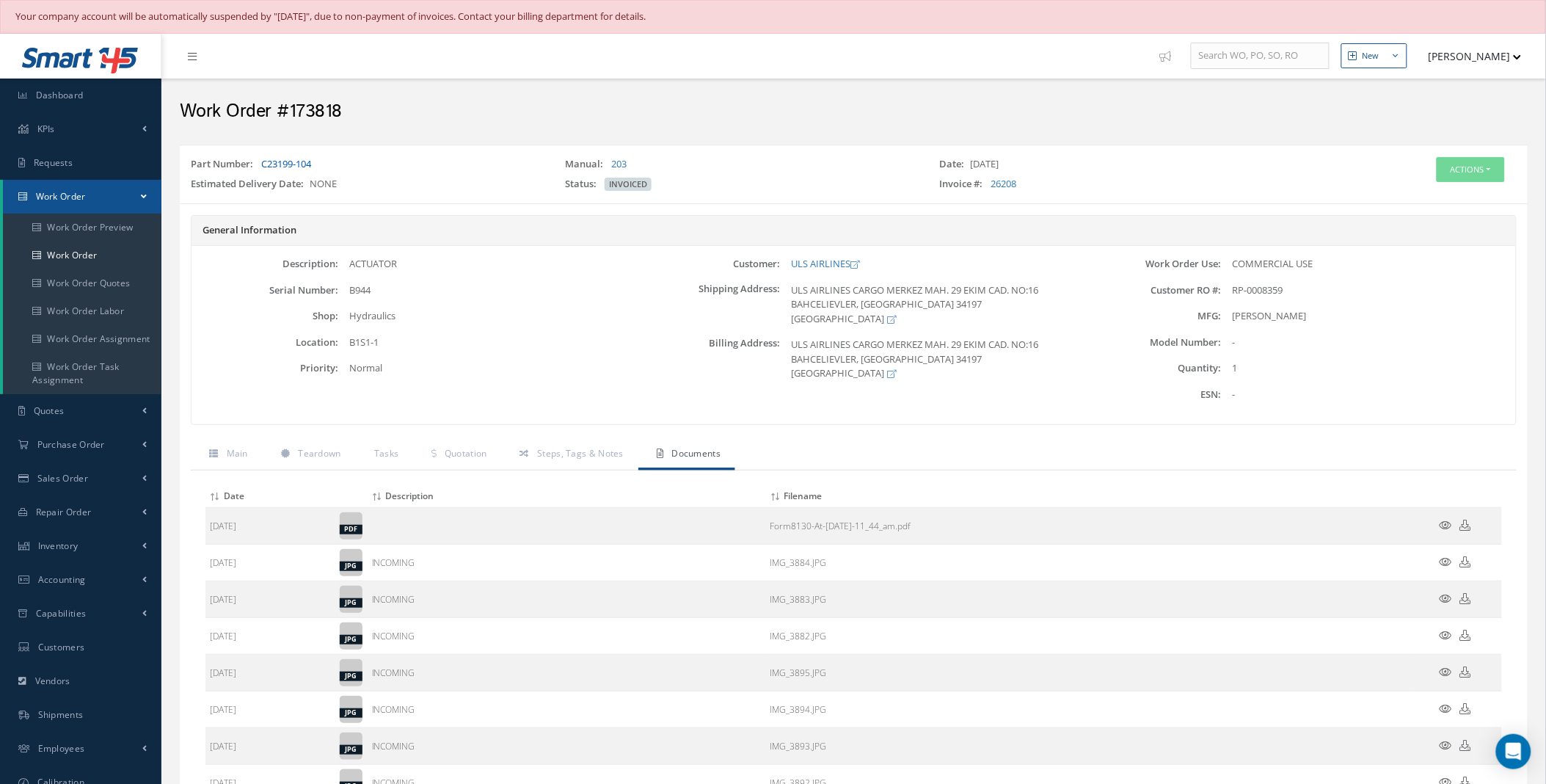
drag, startPoint x: 328, startPoint y: 163, endPoint x: 262, endPoint y: 168, distance: 66.2
click at [262, 168] on div "Part Number: C23199-104" at bounding box center [367, 167] width 374 height 21
click at [625, 164] on link "203" at bounding box center [619, 164] width 16 height 13
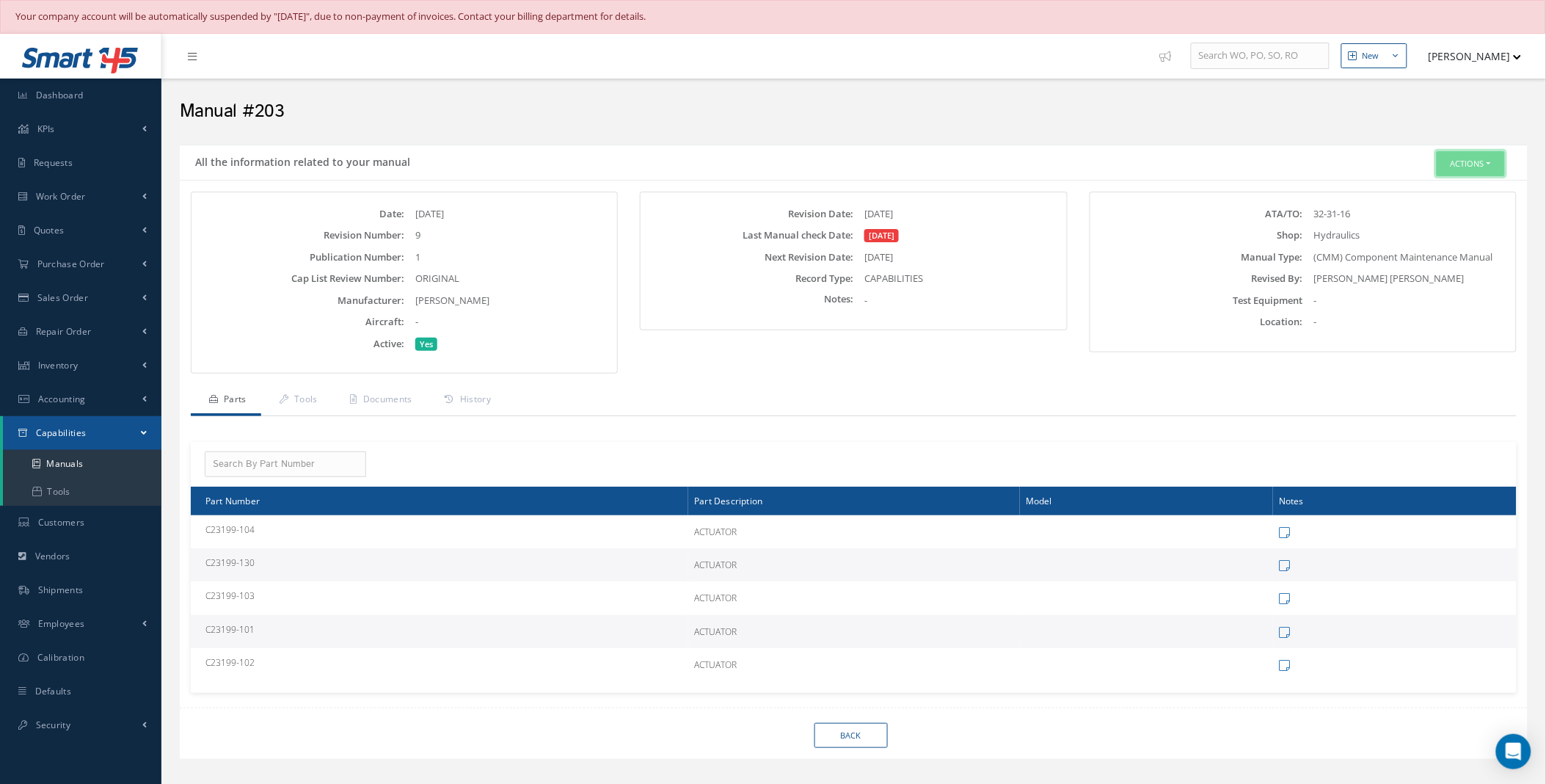
click at [1484, 163] on button "Actions" at bounding box center [1470, 164] width 68 height 25
click at [1422, 186] on link "Edit" at bounding box center [1447, 191] width 118 height 20
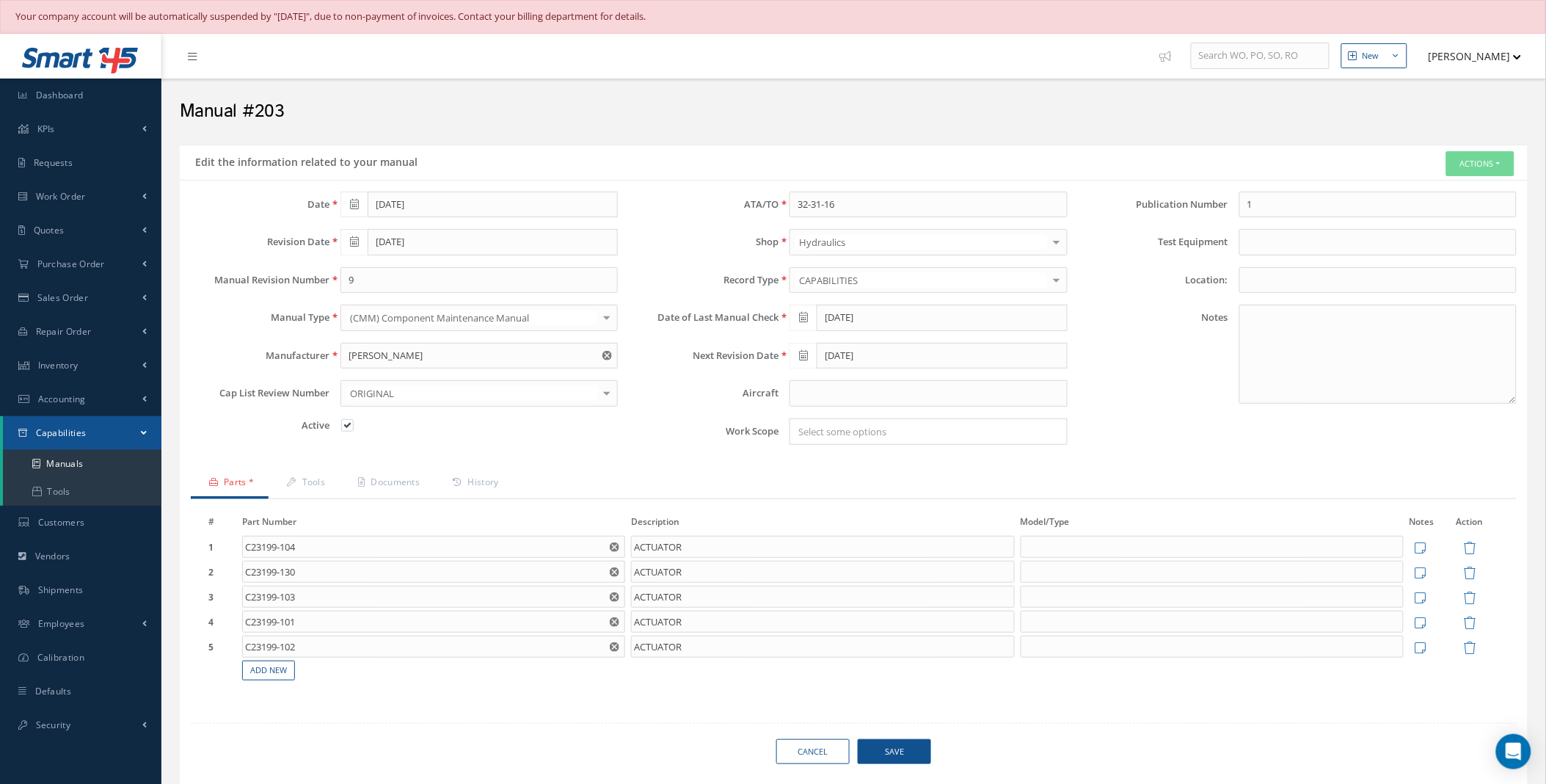
click at [794, 318] on span at bounding box center [803, 318] width 27 height 26
click at [856, 525] on th "Today" at bounding box center [868, 520] width 155 height 22
type input "[DATE]"
type input "10/10/2025"
click at [897, 756] on span "Save" at bounding box center [894, 751] width 73 height 25
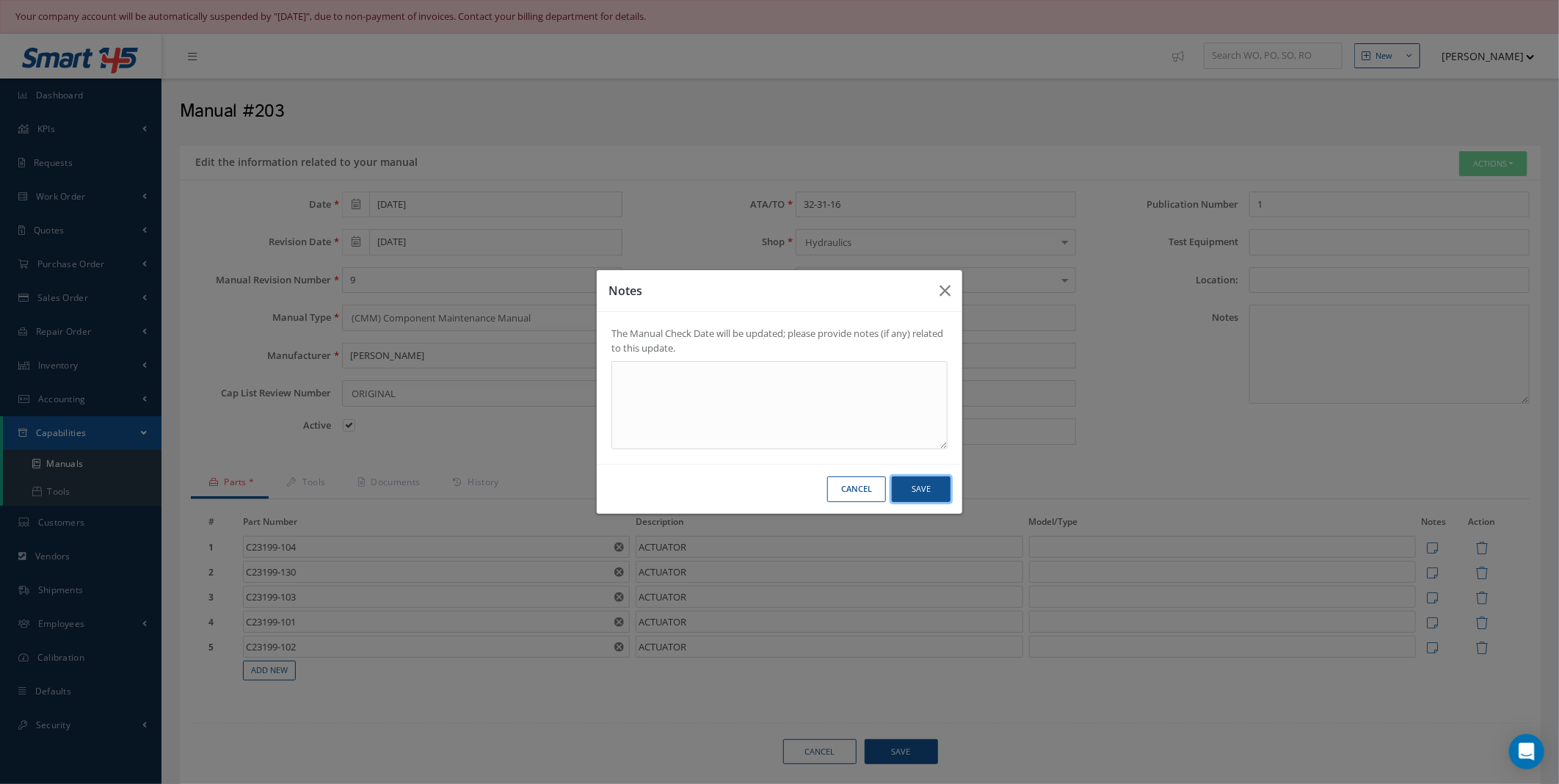
click at [926, 488] on button "Save" at bounding box center [920, 489] width 58 height 25
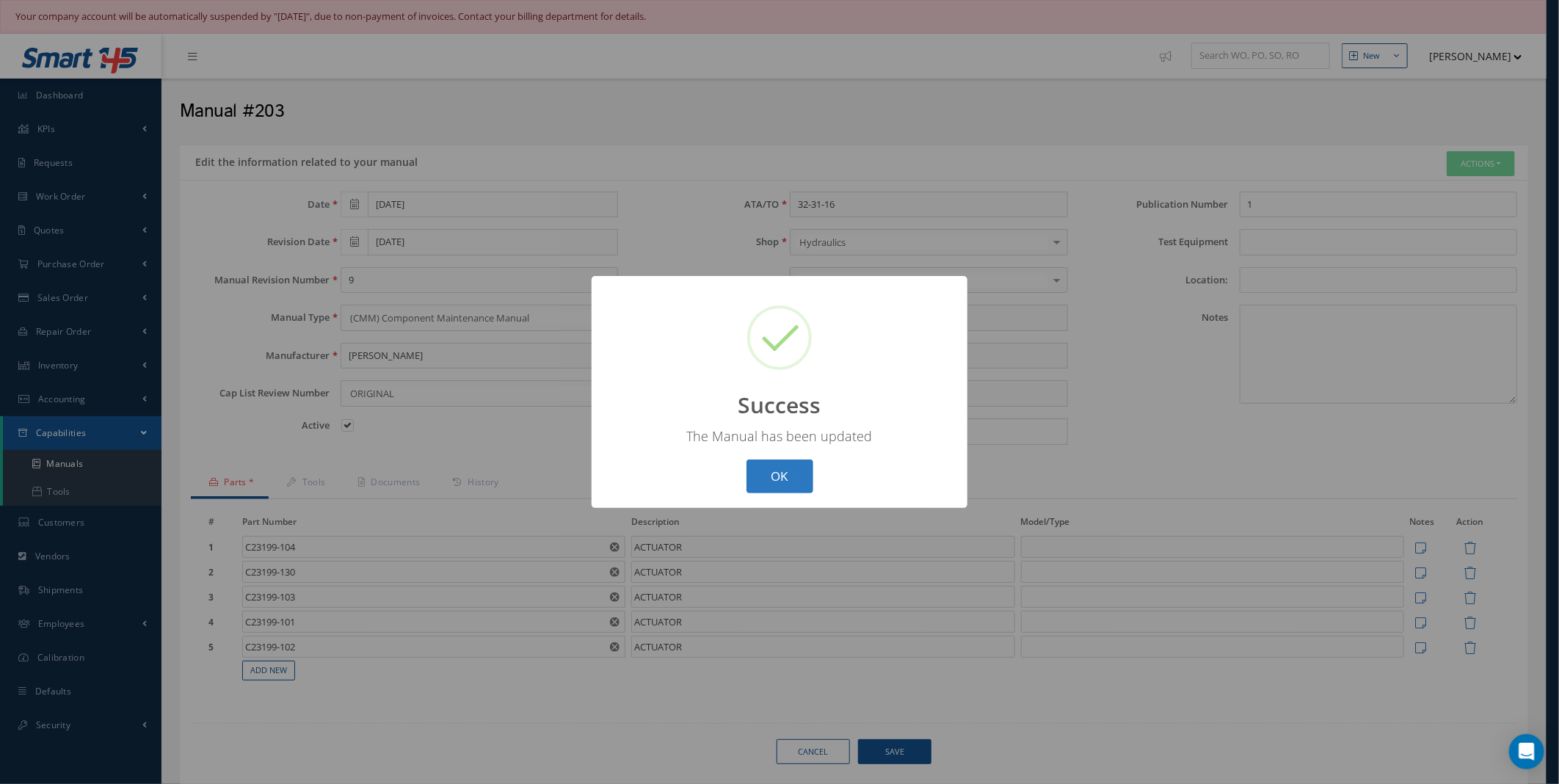
click at [795, 483] on button "OK" at bounding box center [779, 477] width 67 height 35
select select "25"
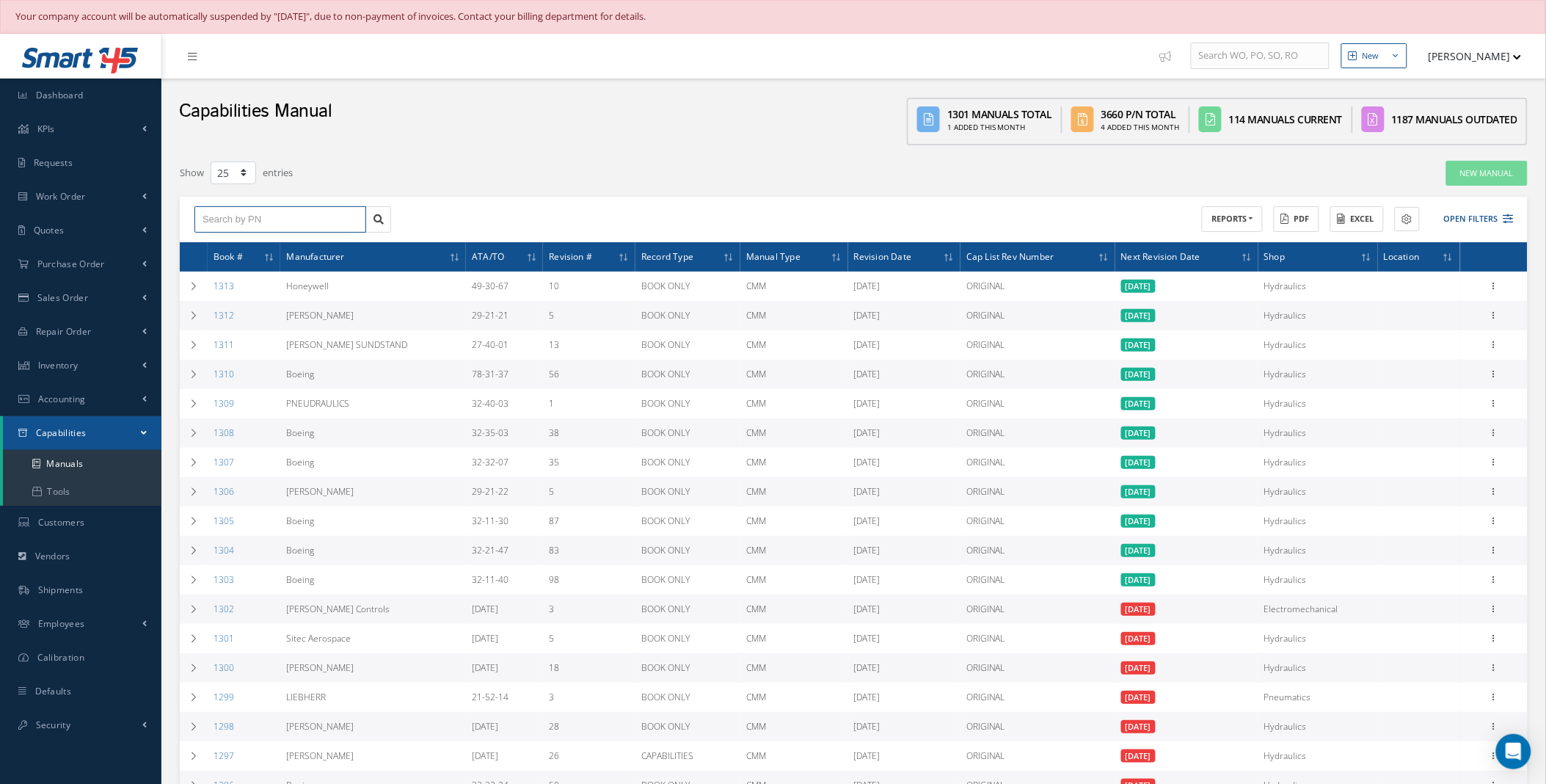
click at [265, 222] on input "text" at bounding box center [280, 219] width 172 height 26
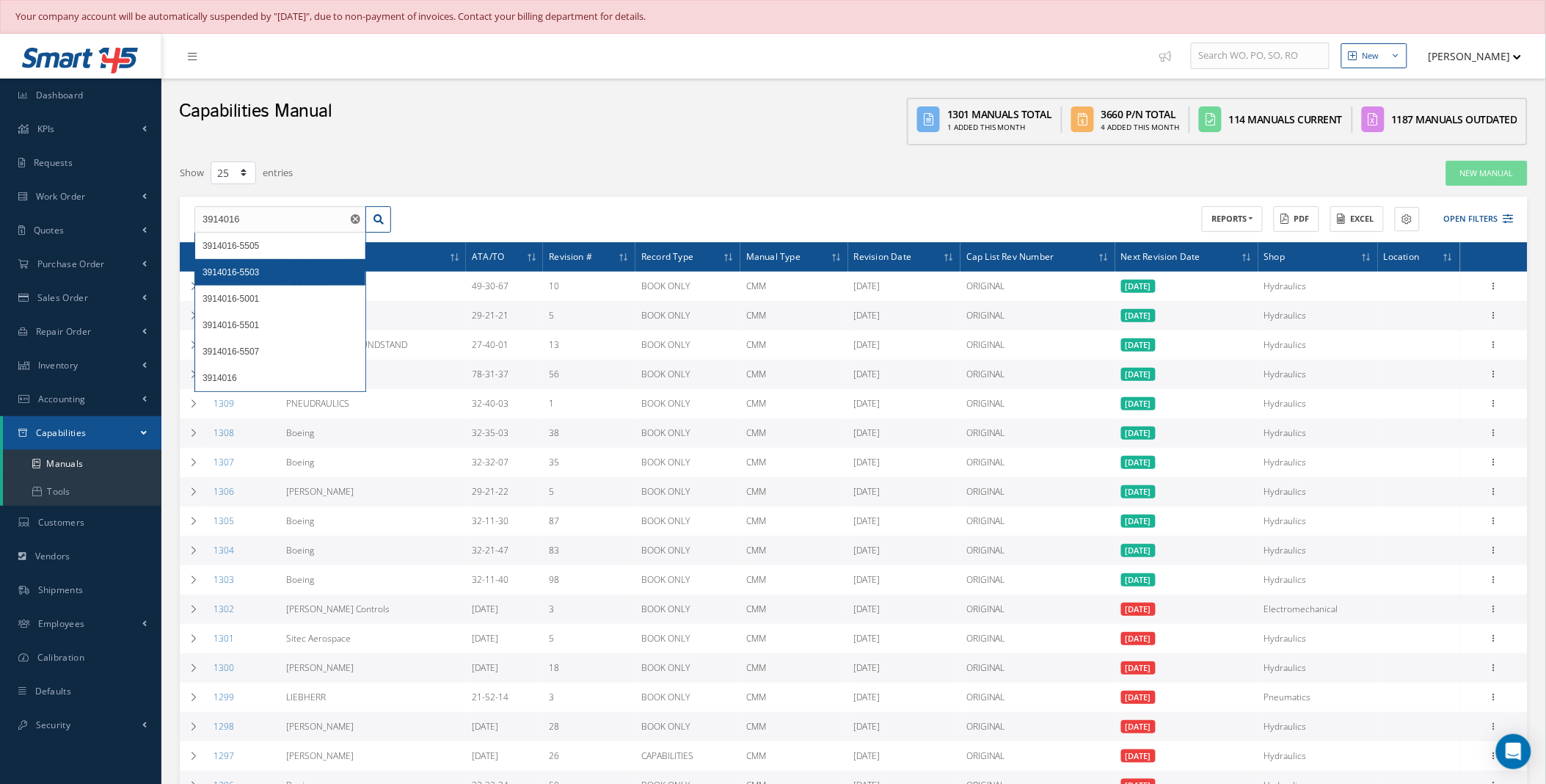
click at [263, 265] on div "3914016-5503" at bounding box center [279, 272] width 155 height 15
type input "3914016-5503"
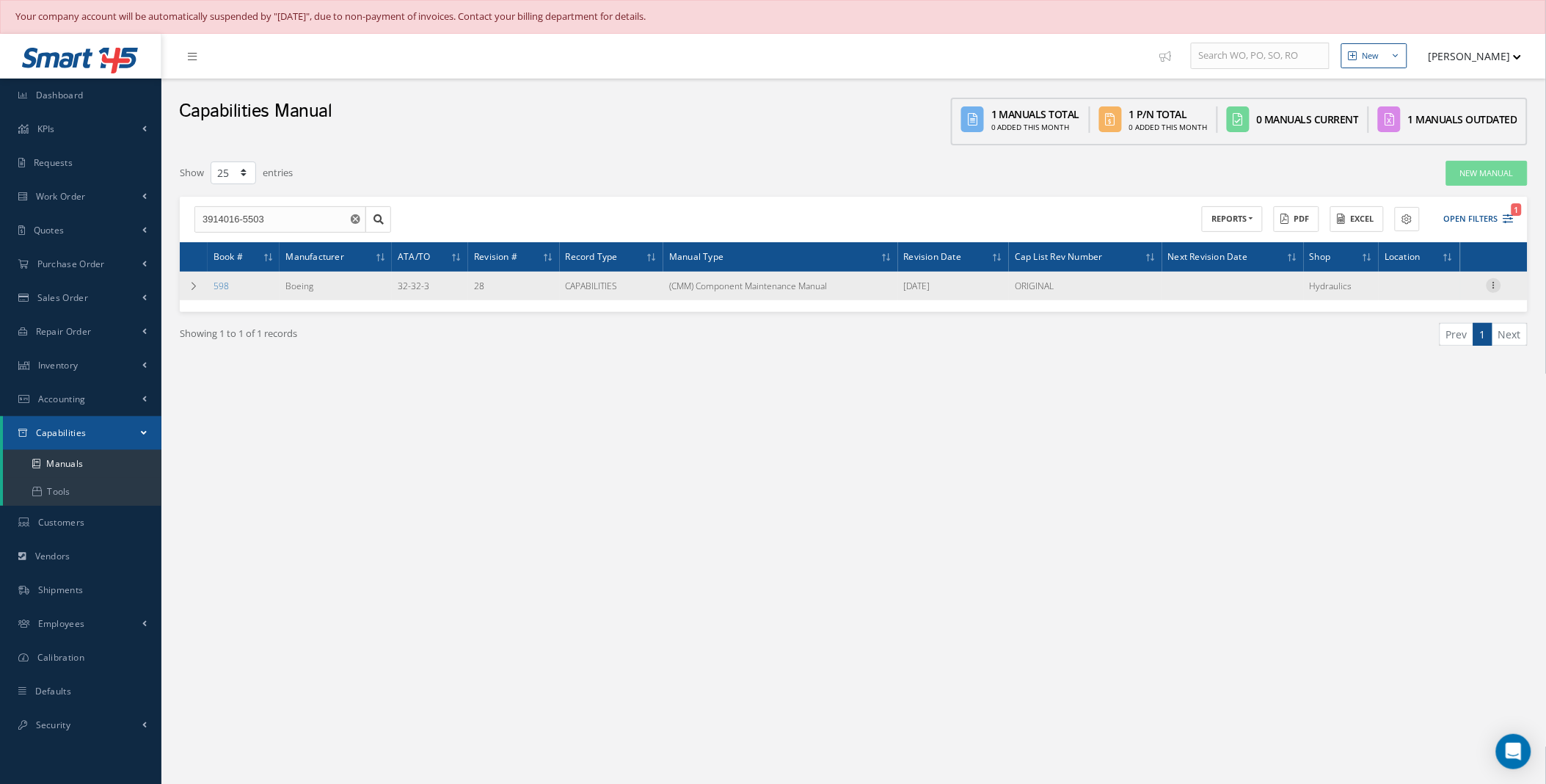
click at [1498, 282] on icon at bounding box center [1494, 284] width 15 height 12
click at [1412, 312] on link "Edit" at bounding box center [1426, 314] width 116 height 19
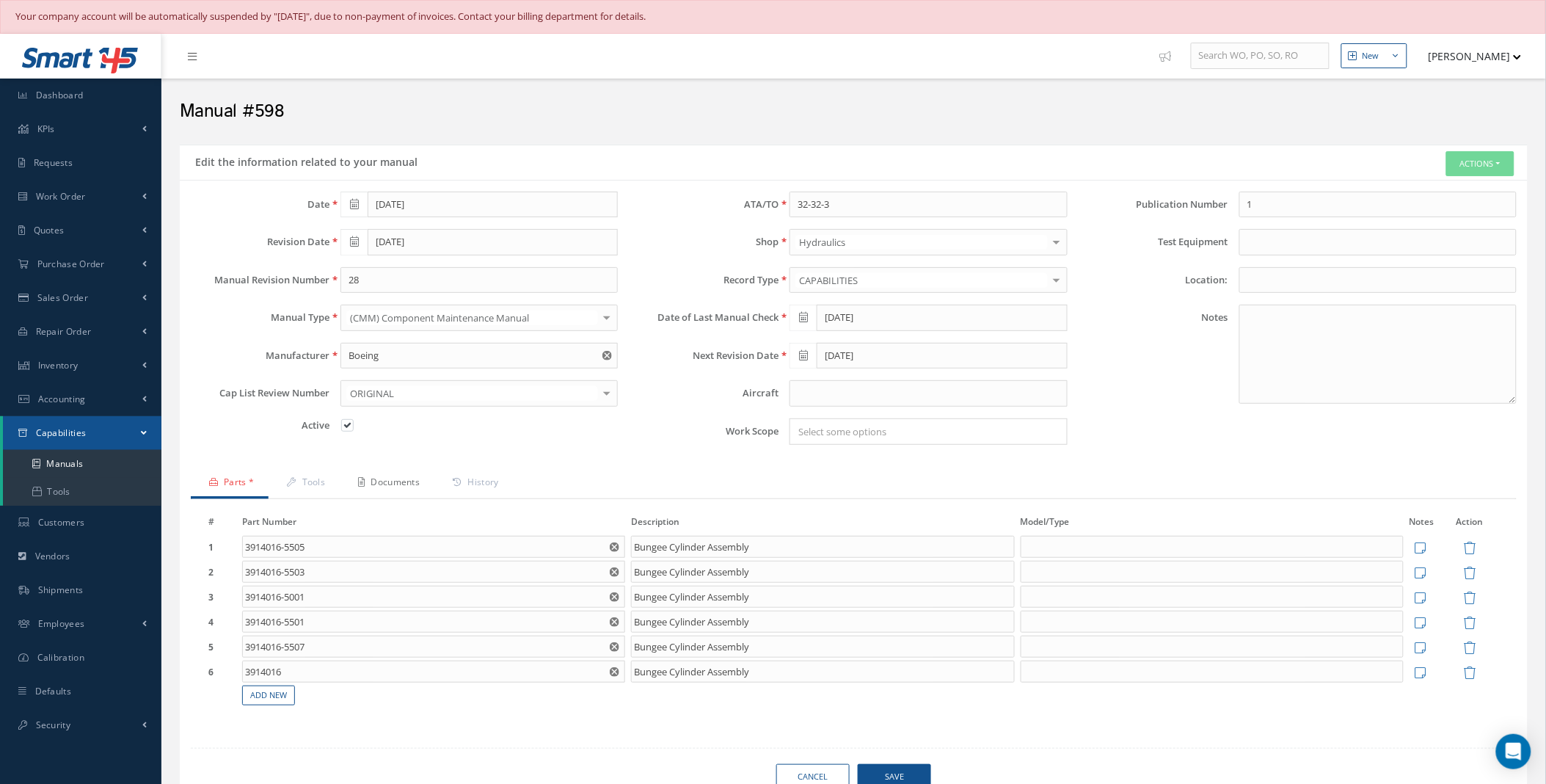
click at [426, 487] on link "Documents" at bounding box center [386, 484] width 95 height 31
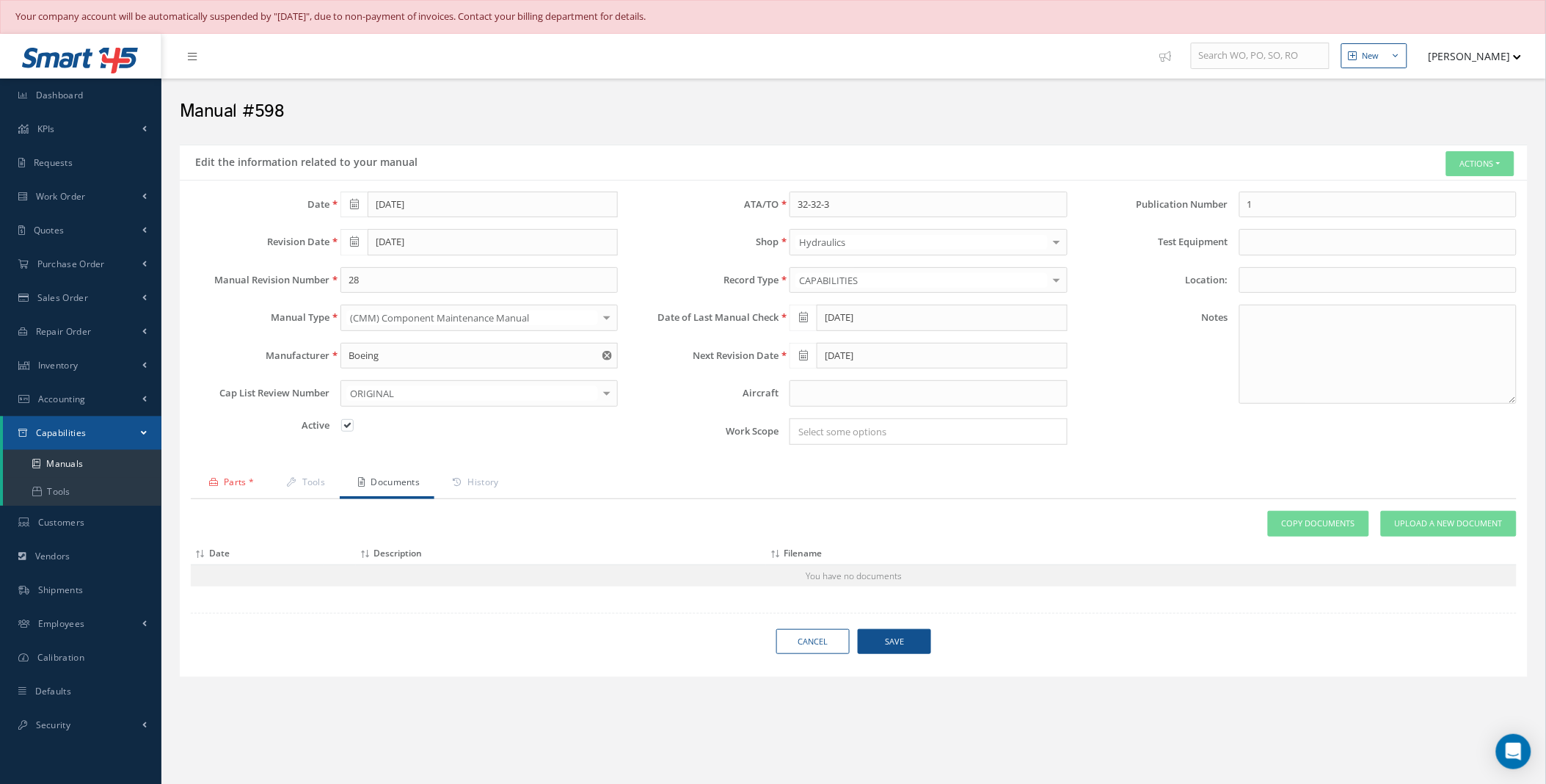
click at [238, 483] on link "Parts *" at bounding box center [229, 484] width 78 height 31
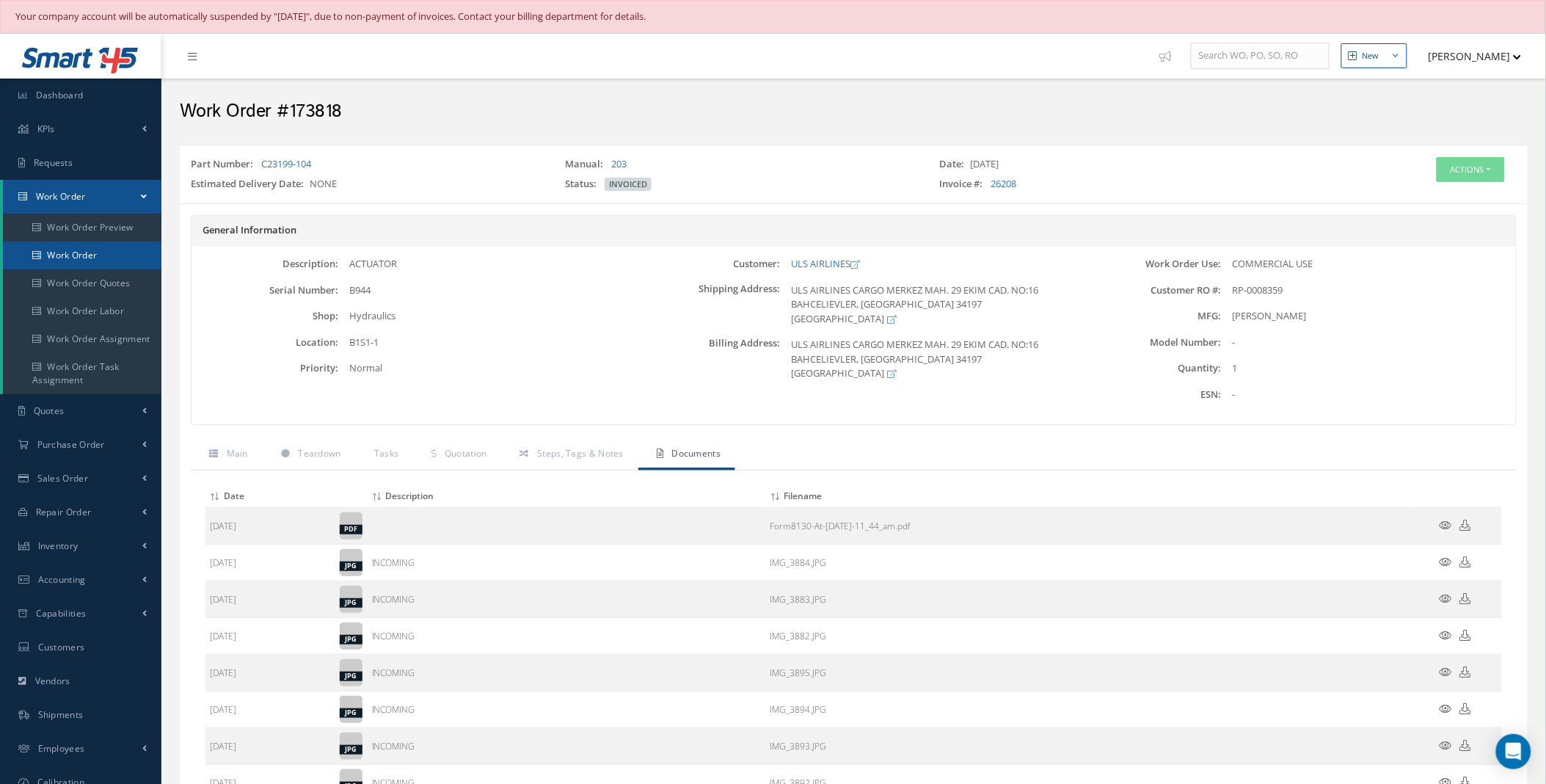
click at [97, 254] on link "Work Order" at bounding box center [82, 256] width 159 height 28
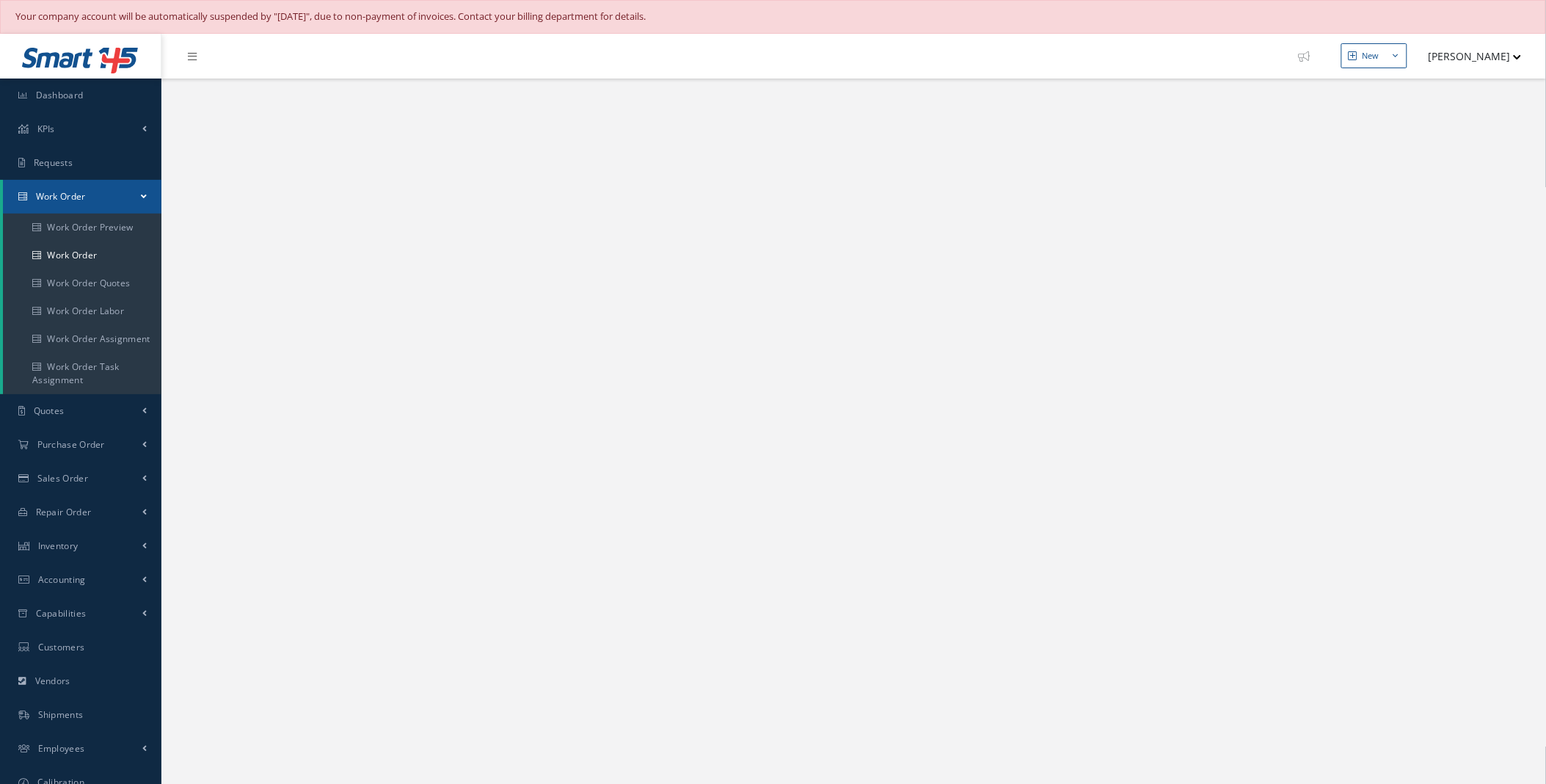
select select "25"
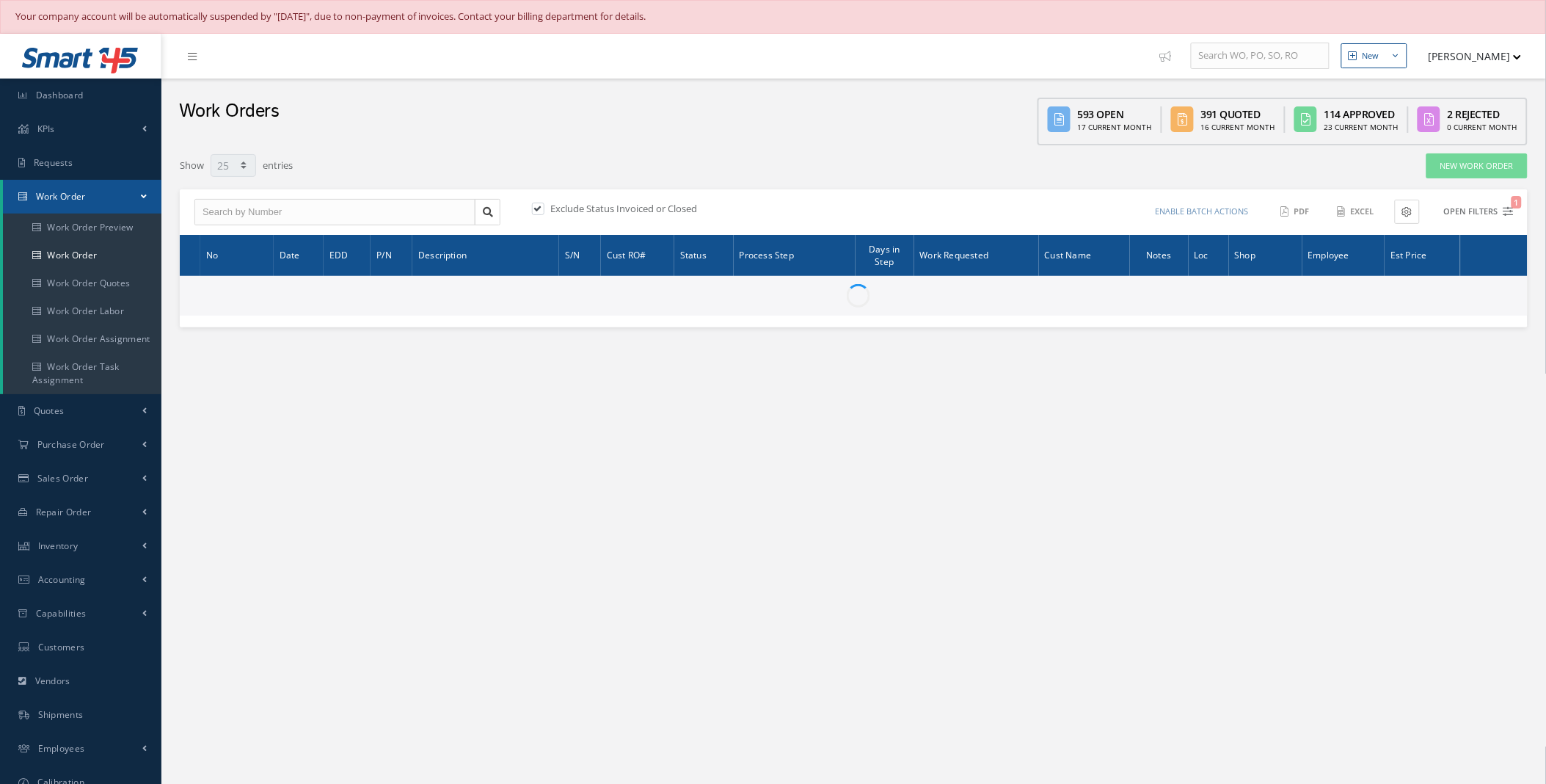
click at [1504, 211] on icon "1" at bounding box center [1509, 211] width 11 height 11
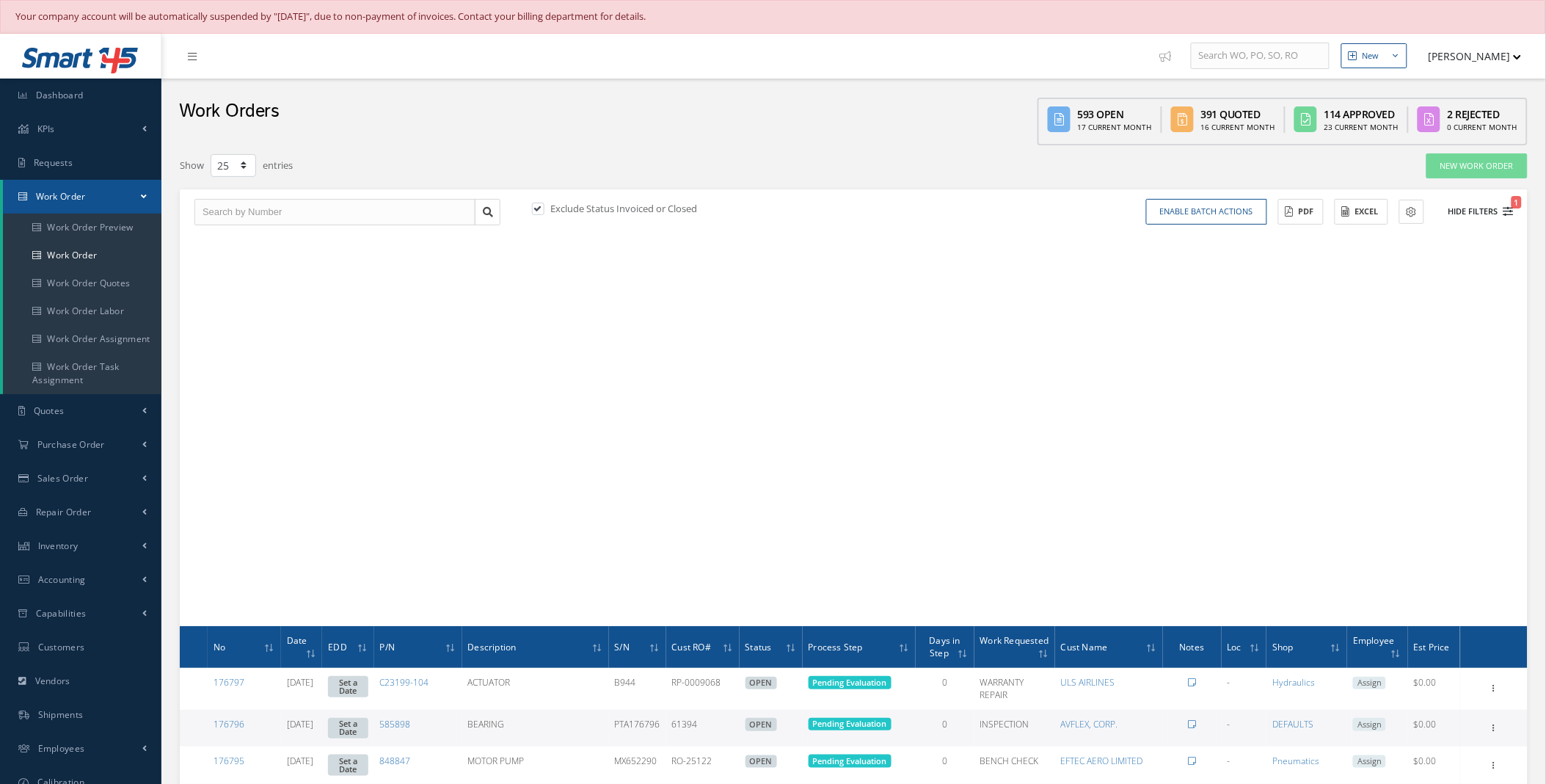
type input "All Work Request"
type input "All Work Performed"
type input "All Status"
type input "WO Part Status"
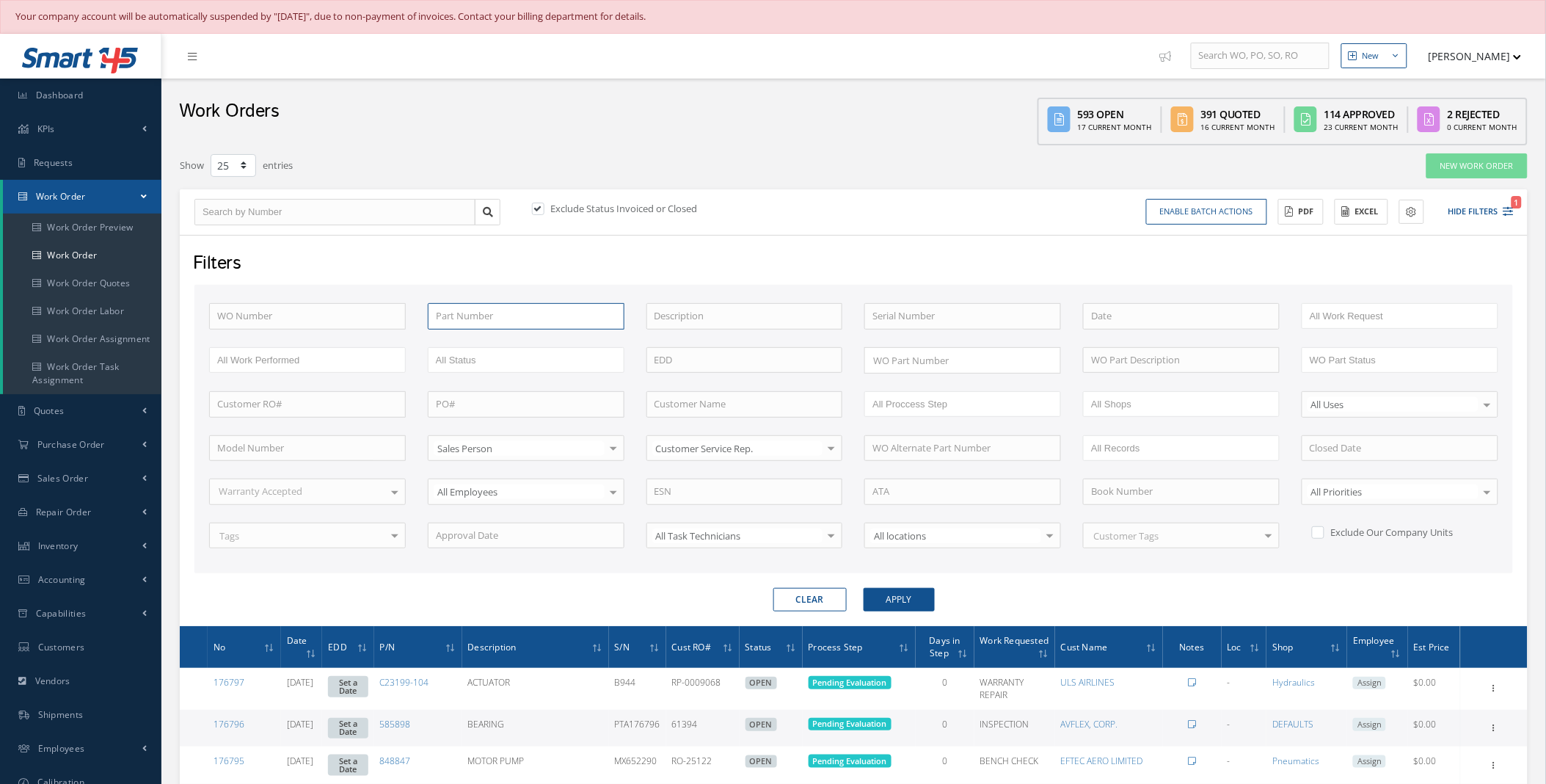
click at [455, 321] on input "text" at bounding box center [526, 316] width 196 height 26
paste input "541674-4"
type input "541674-4"
click at [543, 214] on div "Exclude Status Invoiced or Closed" at bounding box center [692, 210] width 325 height 17
click at [544, 210] on label at bounding box center [546, 209] width 3 height 13
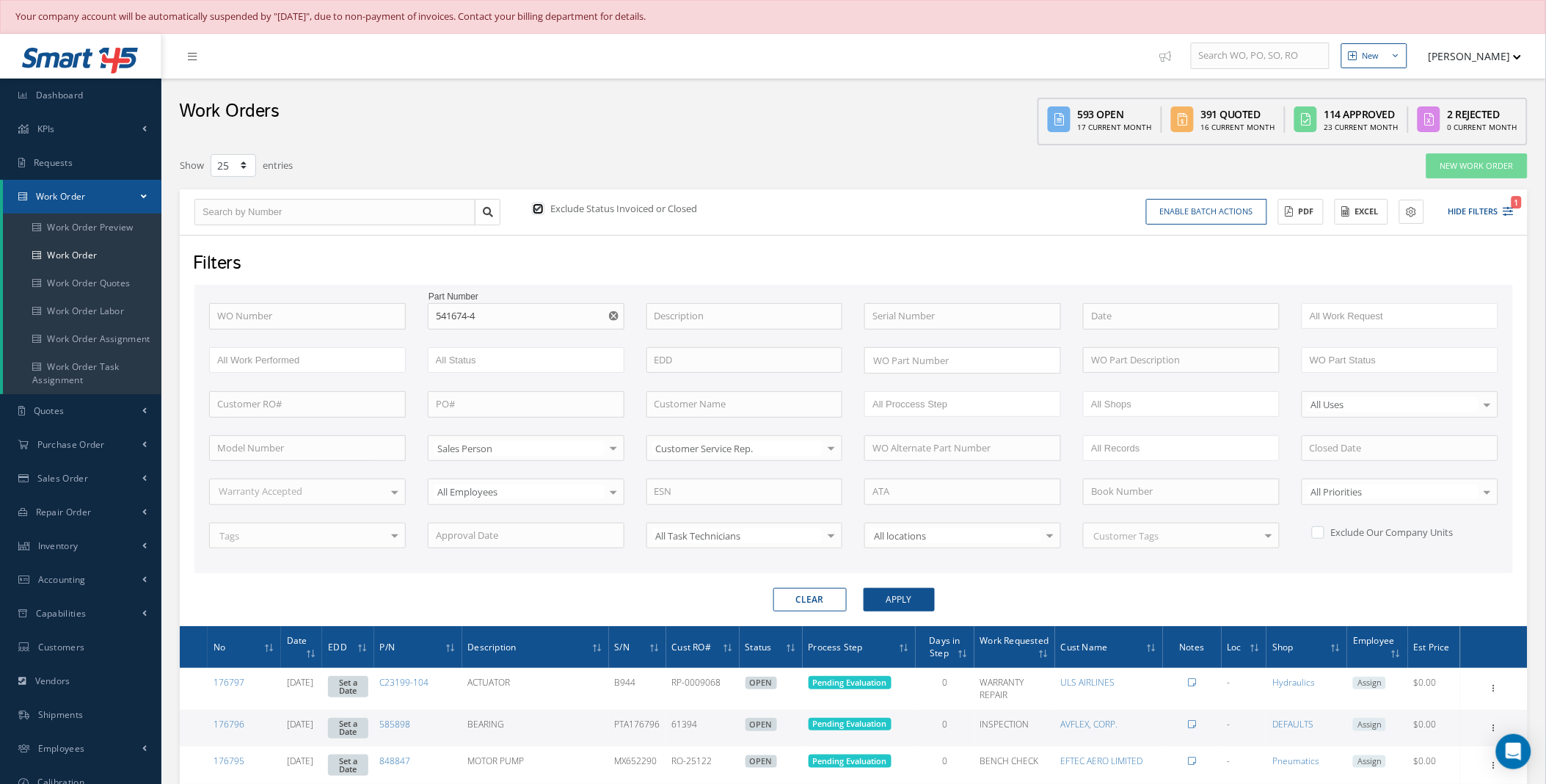
click at [542, 210] on input "checkbox" at bounding box center [537, 210] width 10 height 10
checkbox input "false"
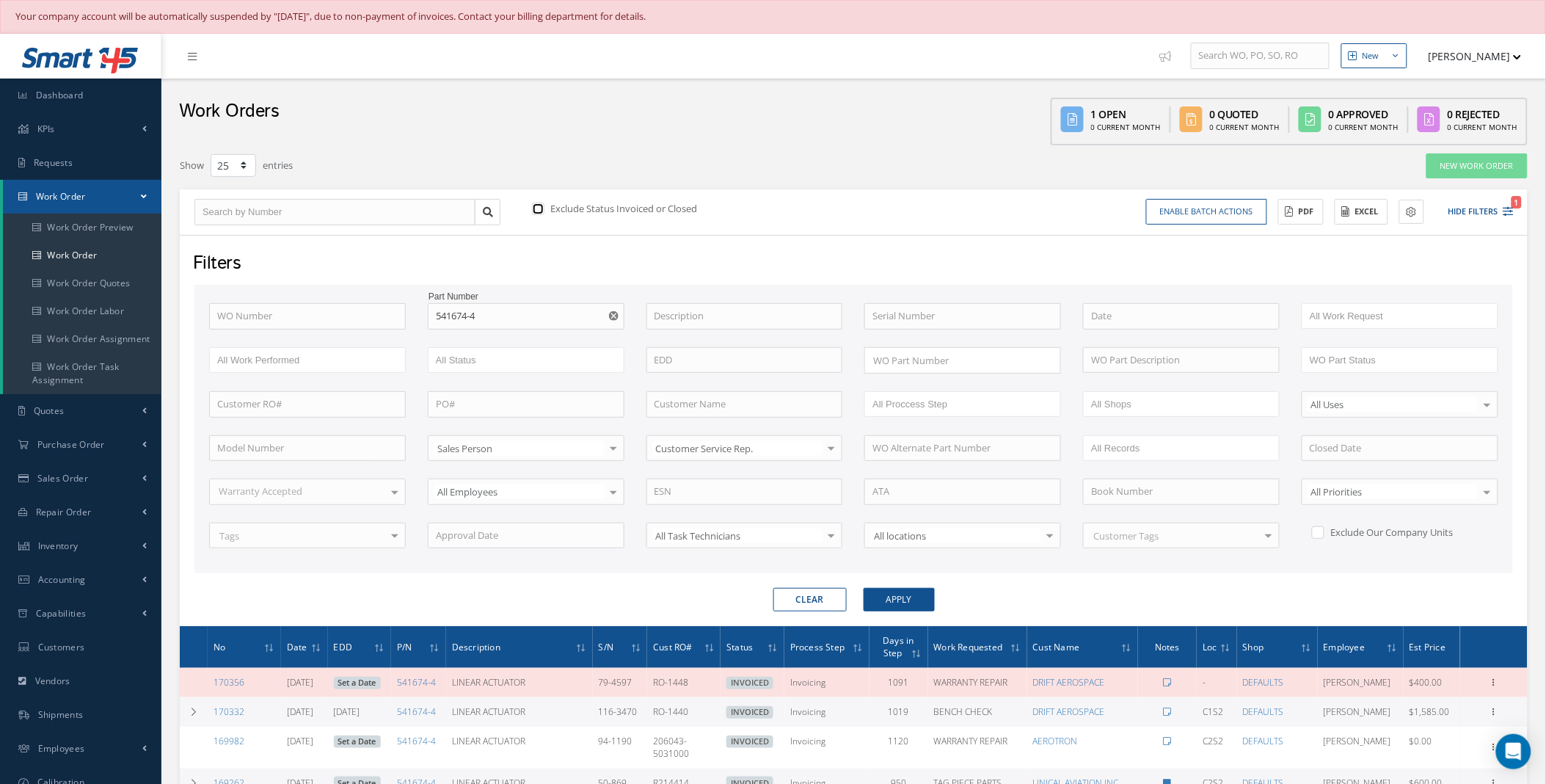
scroll to position [544, 0]
